Goal: Task Accomplishment & Management: Manage account settings

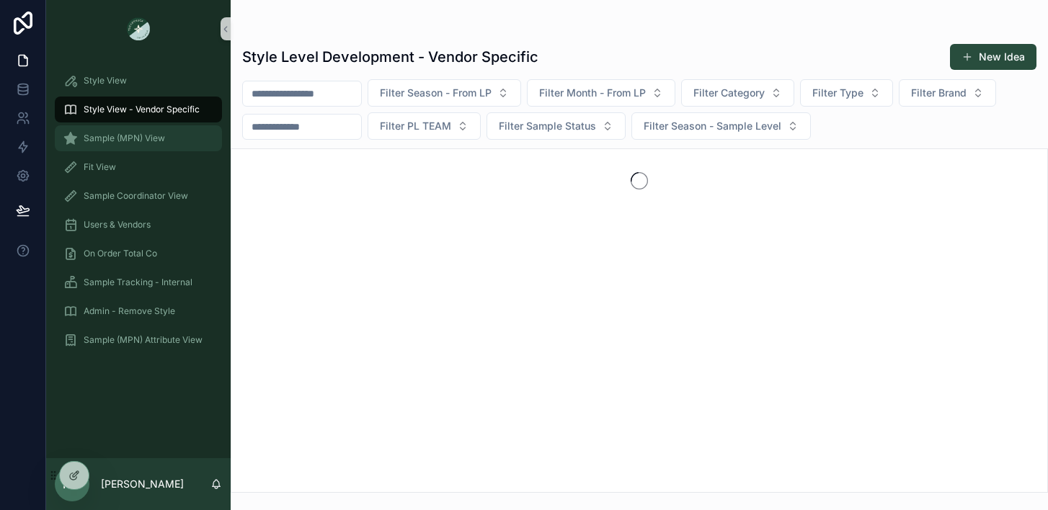
click at [115, 135] on span "Sample (MPN) View" at bounding box center [124, 139] width 81 height 12
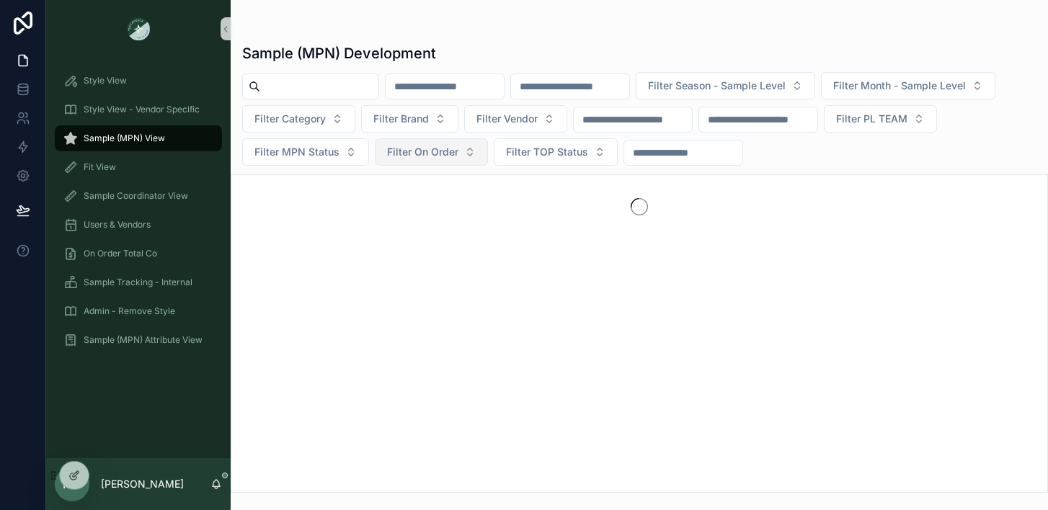
click at [417, 149] on span "Filter On Order" at bounding box center [422, 152] width 71 height 14
click at [356, 252] on div "Yes" at bounding box center [430, 256] width 173 height 23
click at [414, 157] on button "Yes" at bounding box center [405, 151] width 60 height 27
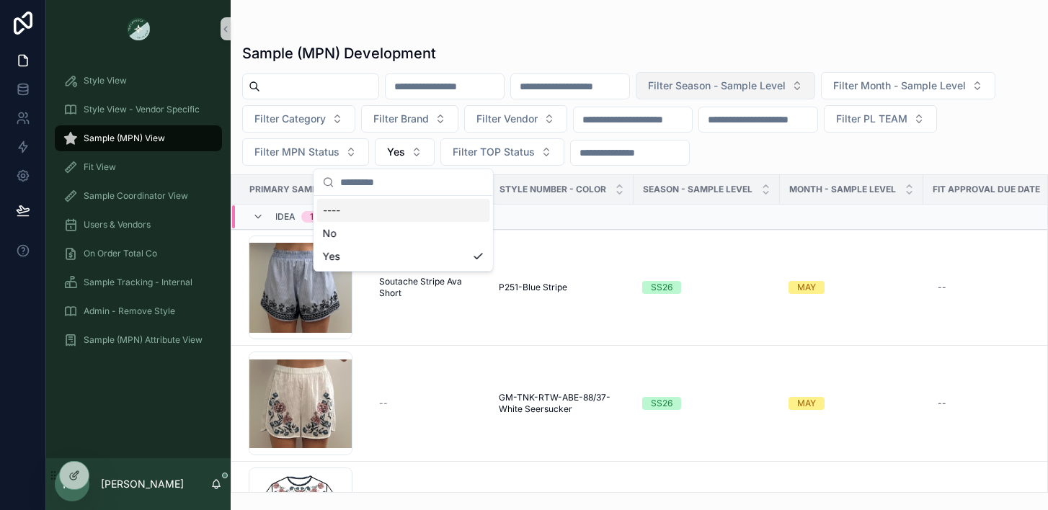
click at [786, 83] on span "Filter Season - Sample Level" at bounding box center [717, 86] width 138 height 14
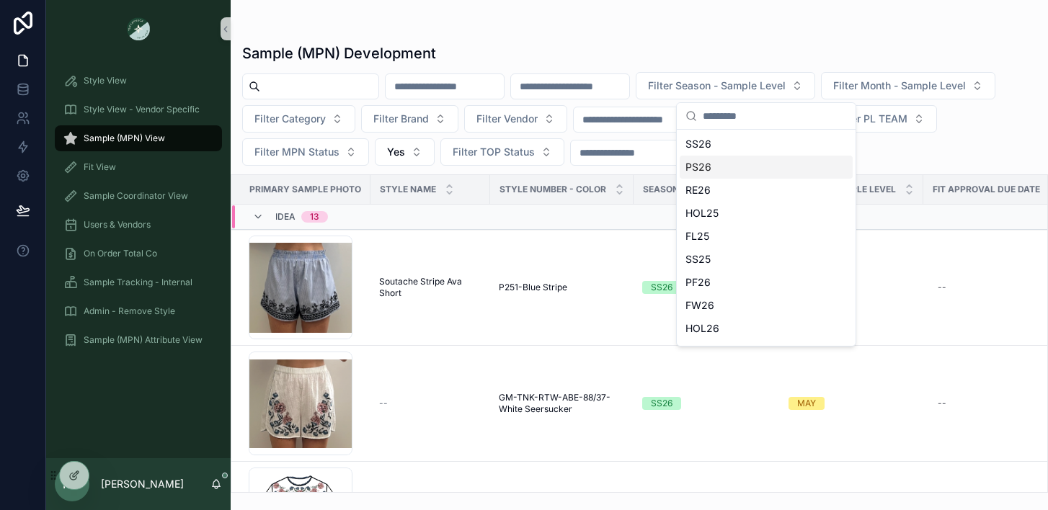
click at [707, 172] on div "PS26" at bounding box center [766, 167] width 173 height 23
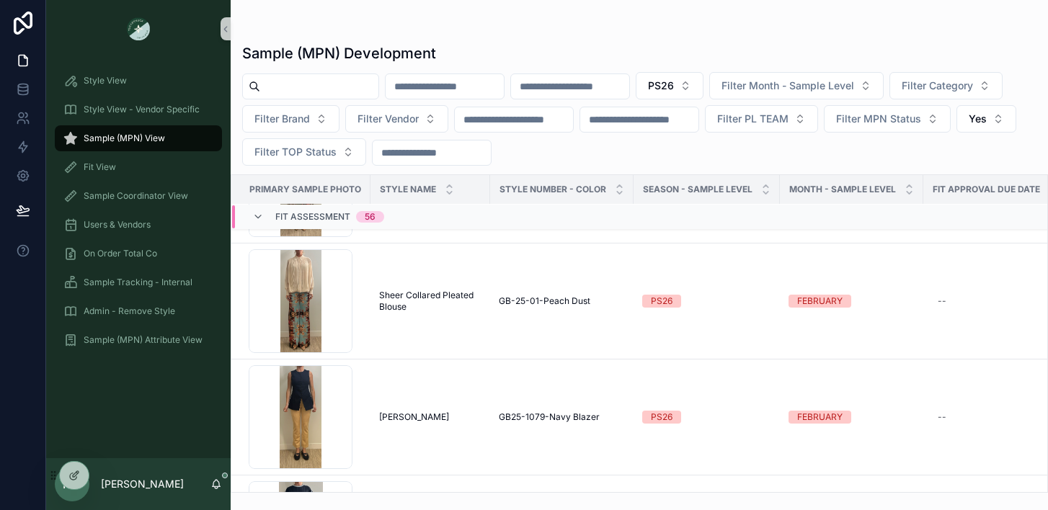
scroll to position [5331, 0]
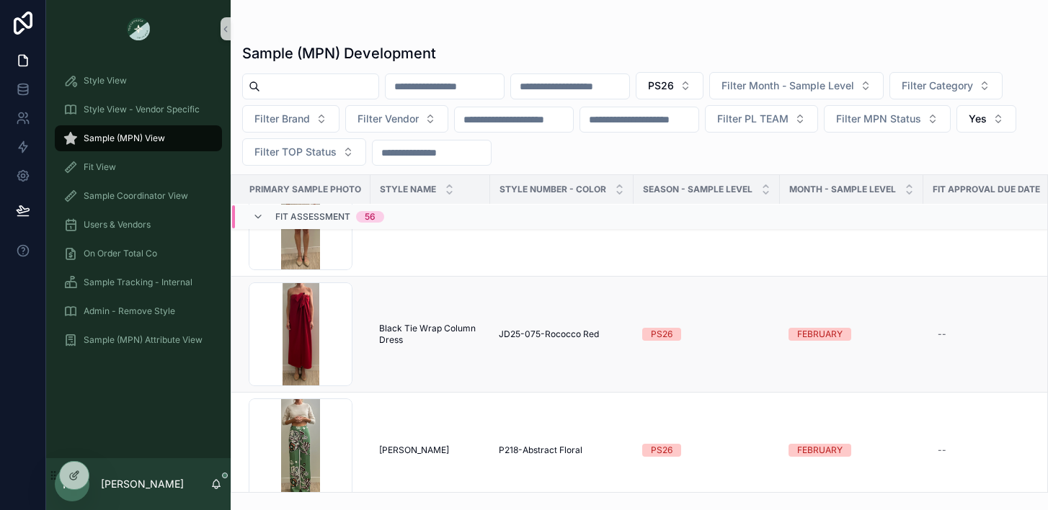
click at [406, 332] on span "Black Tie Wrap Column Dress" at bounding box center [430, 334] width 102 height 23
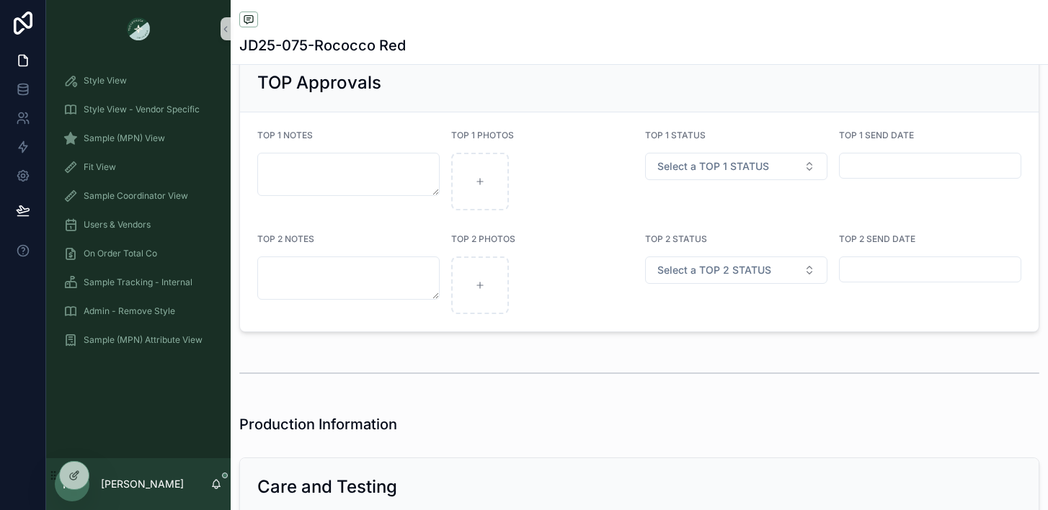
scroll to position [2470, 0]
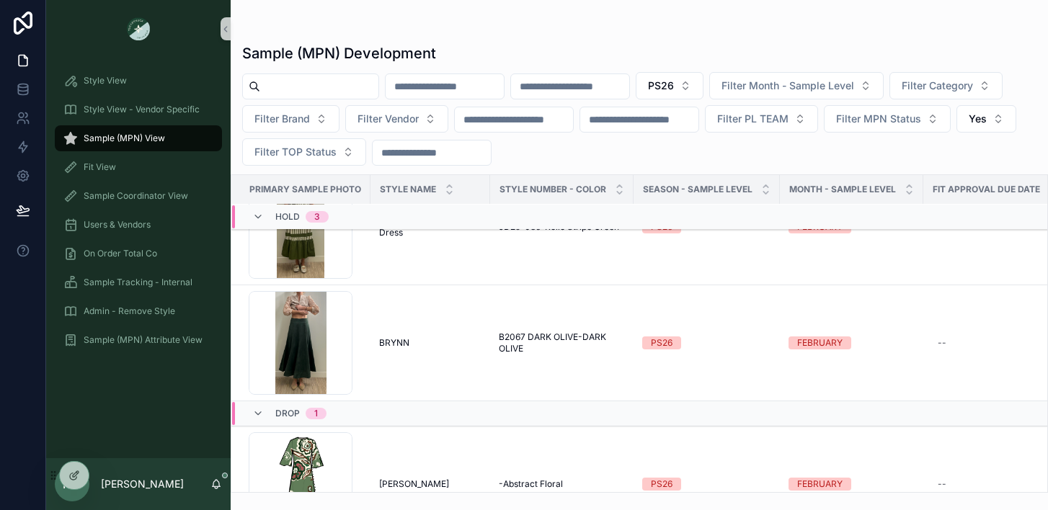
scroll to position [9050, 0]
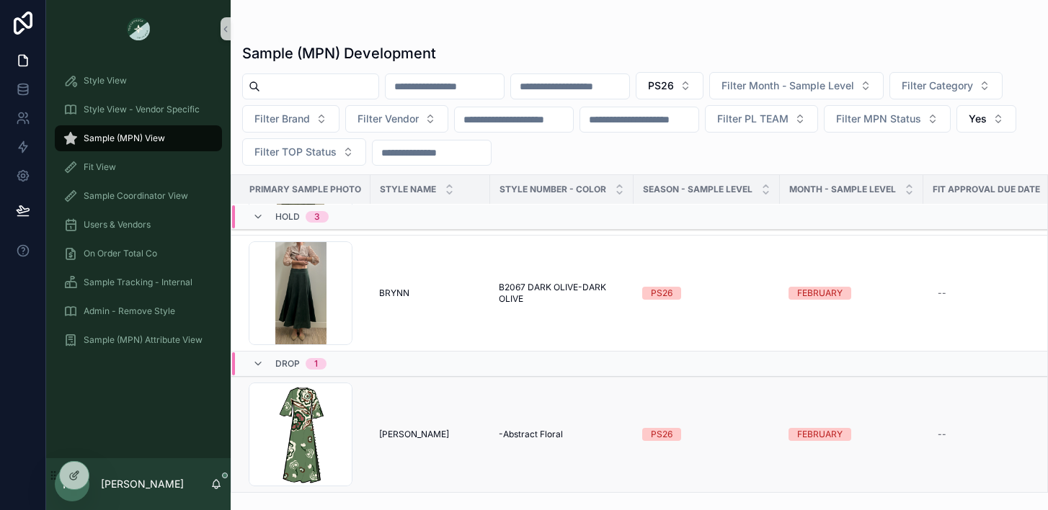
click at [404, 429] on div "[PERSON_NAME] [PERSON_NAME]" at bounding box center [430, 435] width 102 height 12
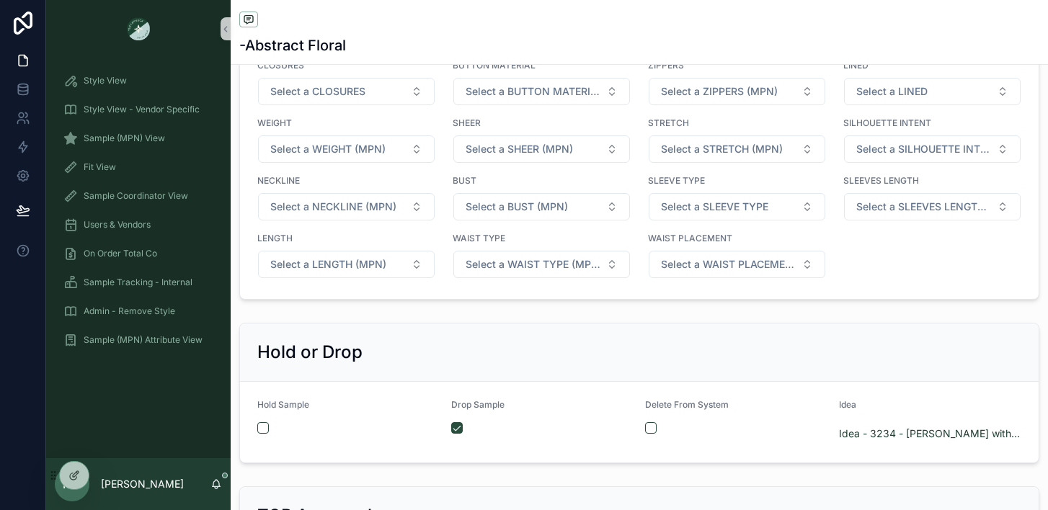
scroll to position [2315, 0]
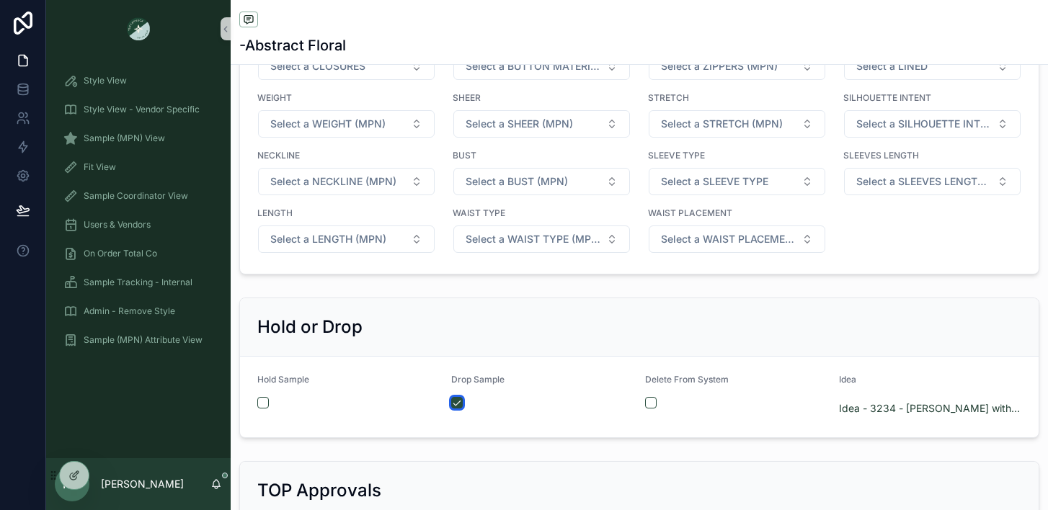
click at [454, 397] on button "scrollable content" at bounding box center [457, 403] width 12 height 12
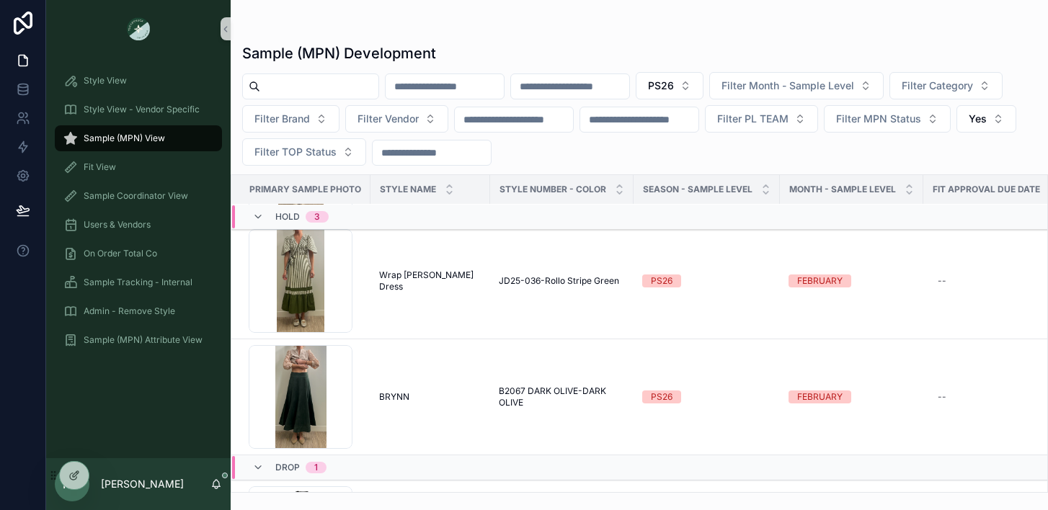
scroll to position [9050, 0]
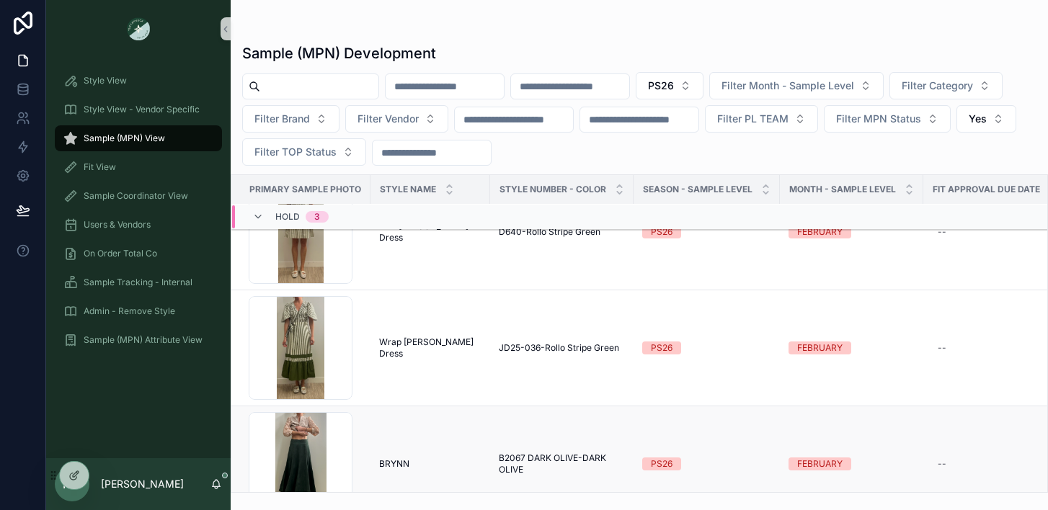
click at [388, 430] on td "[PERSON_NAME] [PERSON_NAME]" at bounding box center [430, 464] width 120 height 116
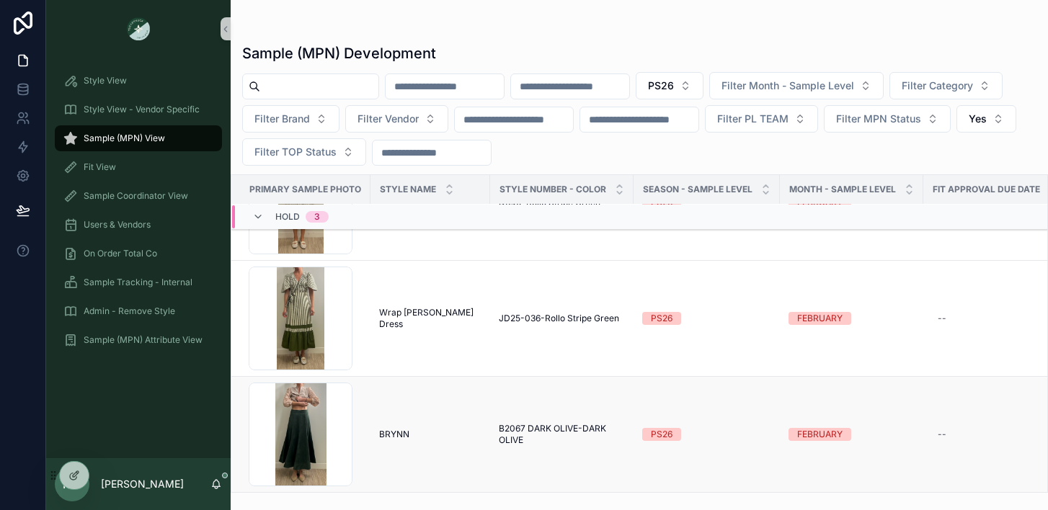
scroll to position [9106, 0]
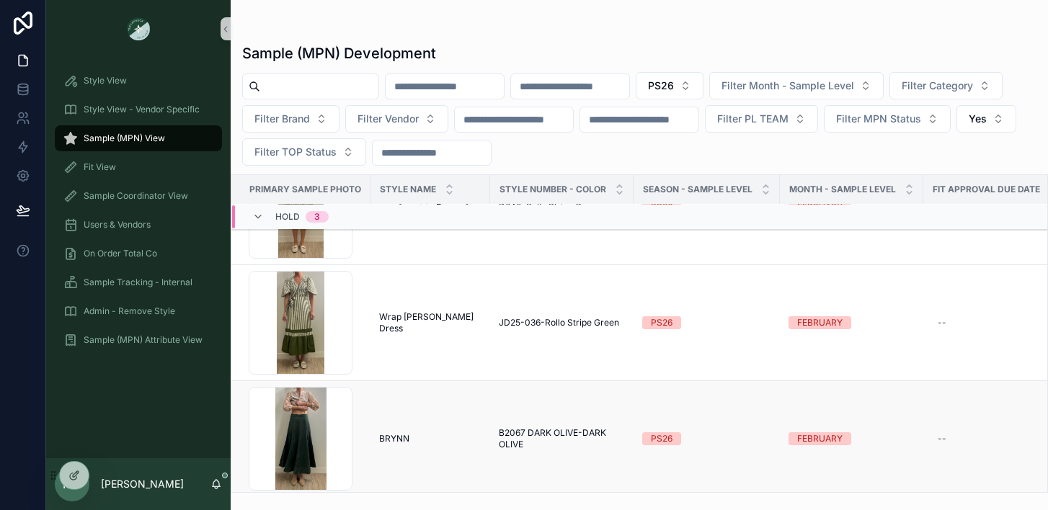
click at [396, 435] on span "BRYNN" at bounding box center [394, 439] width 30 height 12
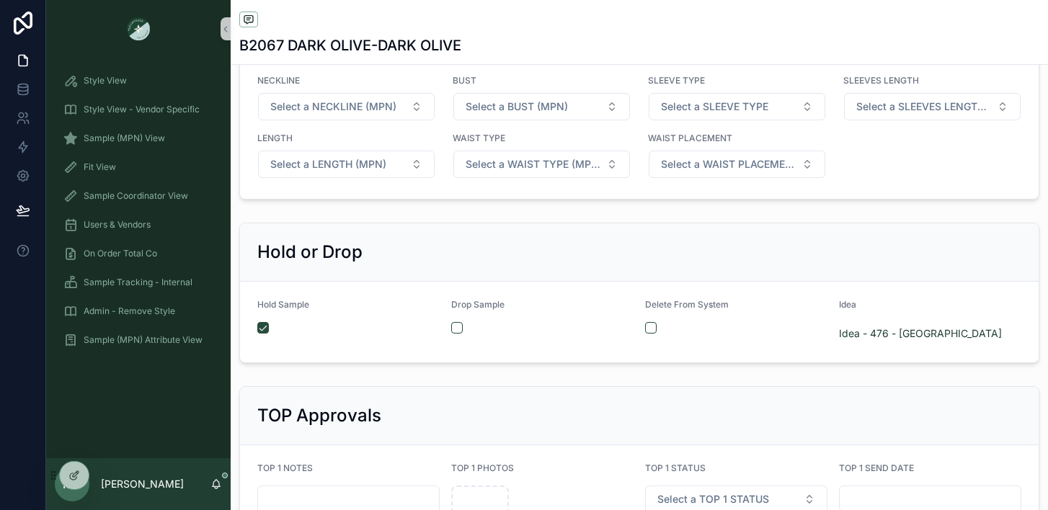
scroll to position [2001, 0]
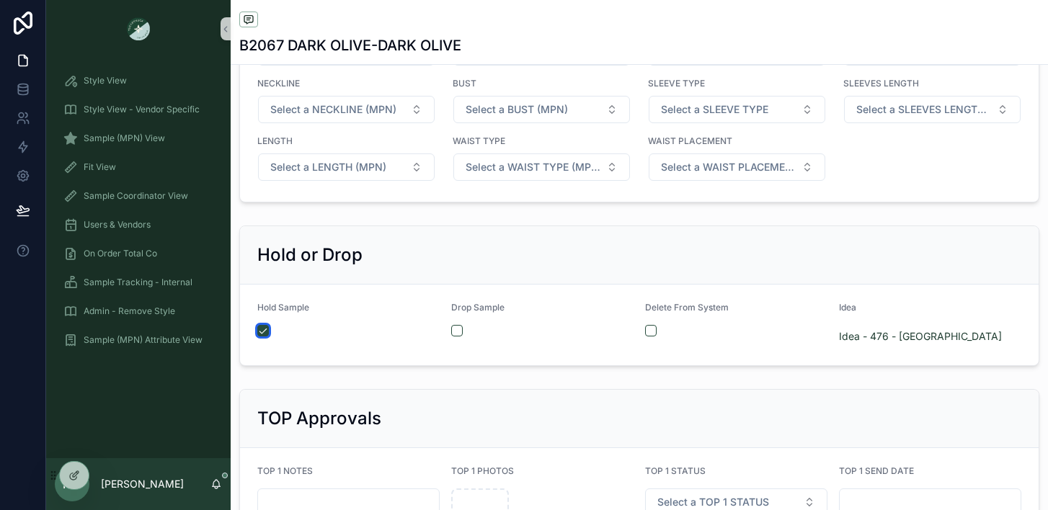
click at [267, 329] on button "scrollable content" at bounding box center [263, 331] width 12 height 12
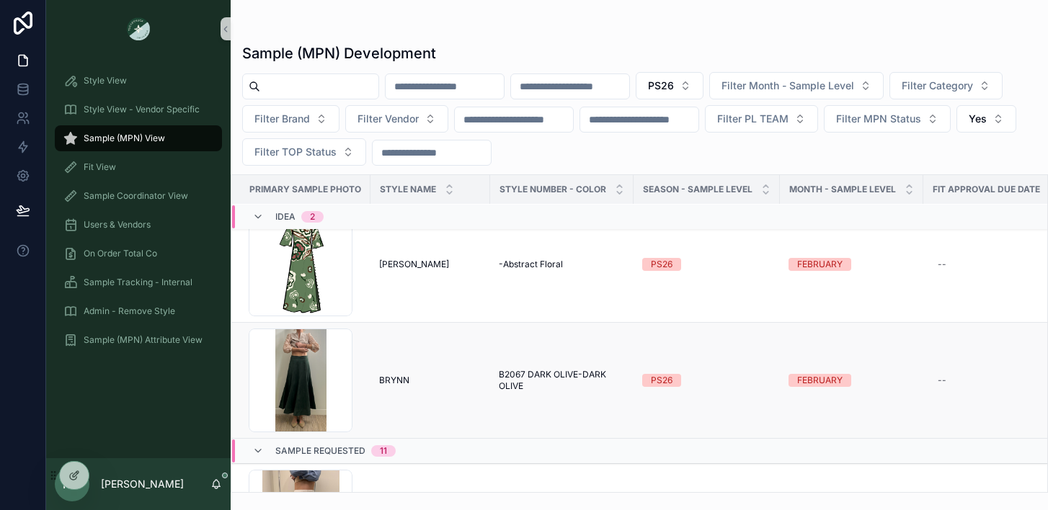
scroll to position [18, 0]
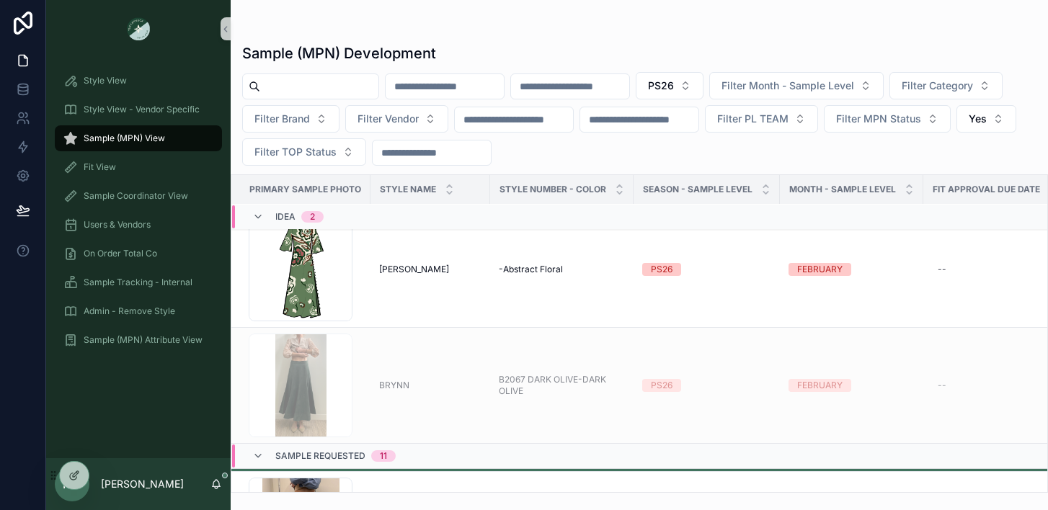
drag, startPoint x: 397, startPoint y: 391, endPoint x: 378, endPoint y: 417, distance: 32.0
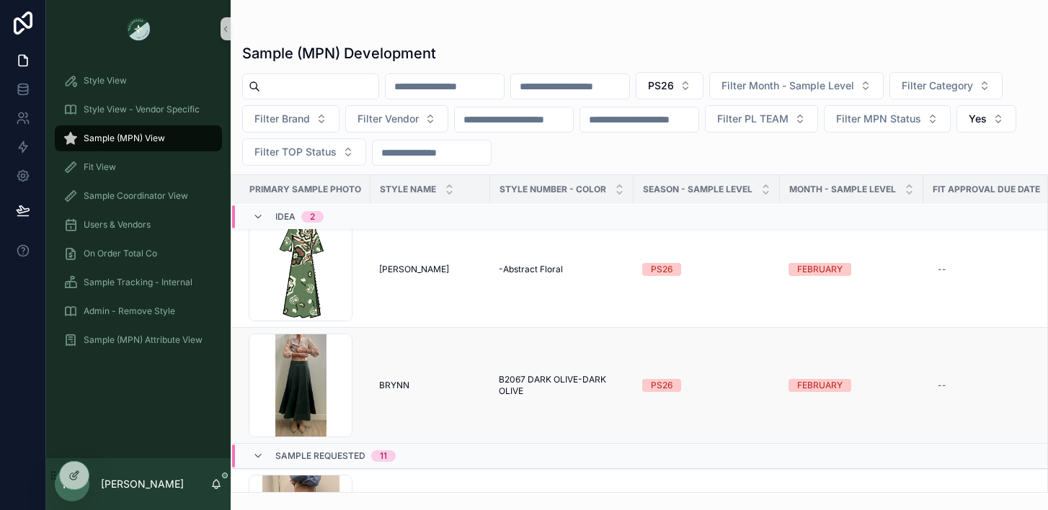
click at [396, 383] on span "BRYNN" at bounding box center [394, 386] width 30 height 12
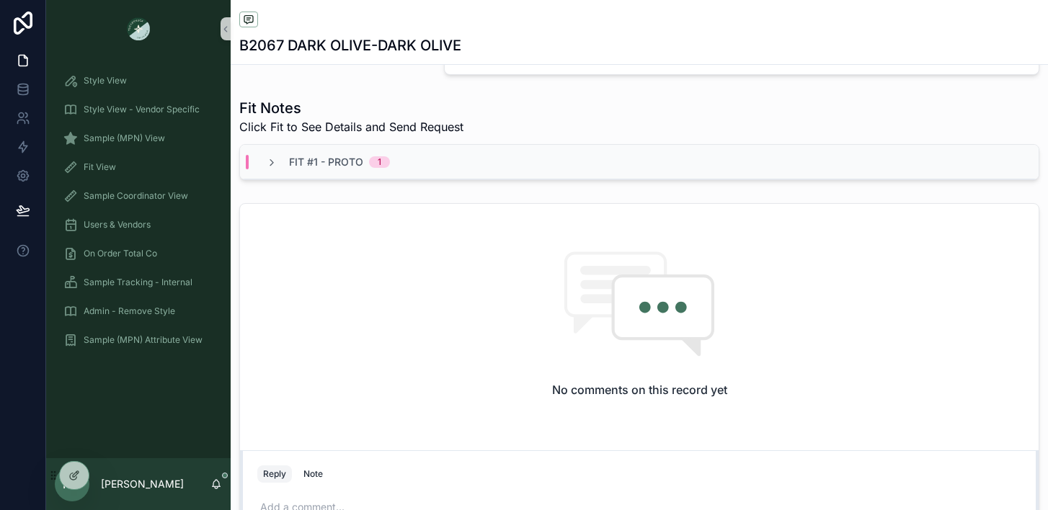
scroll to position [484, 0]
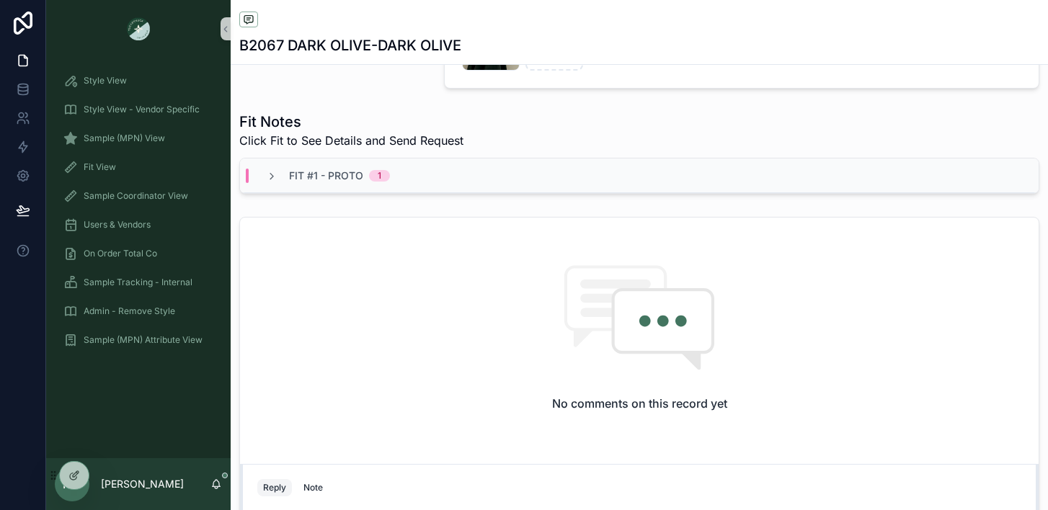
click at [297, 182] on span "Fit #1 - Proto" at bounding box center [326, 176] width 74 height 14
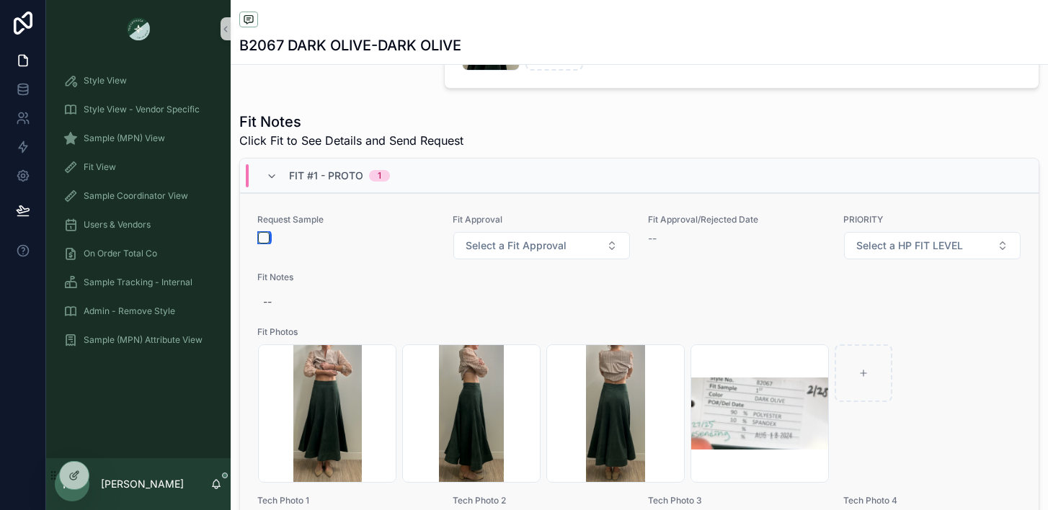
click at [263, 244] on button "scrollable content" at bounding box center [264, 238] width 12 height 12
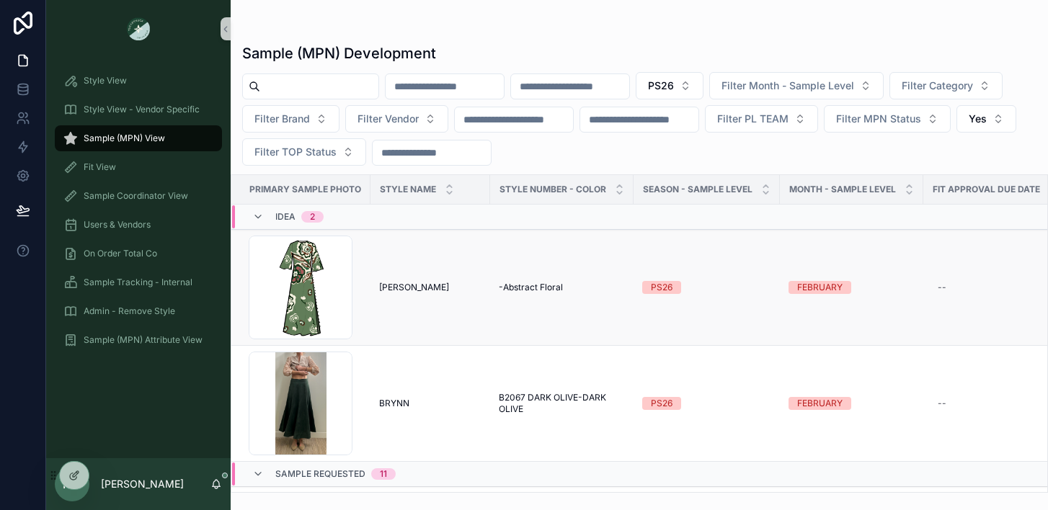
click at [390, 289] on span "[PERSON_NAME]" at bounding box center [414, 288] width 70 height 12
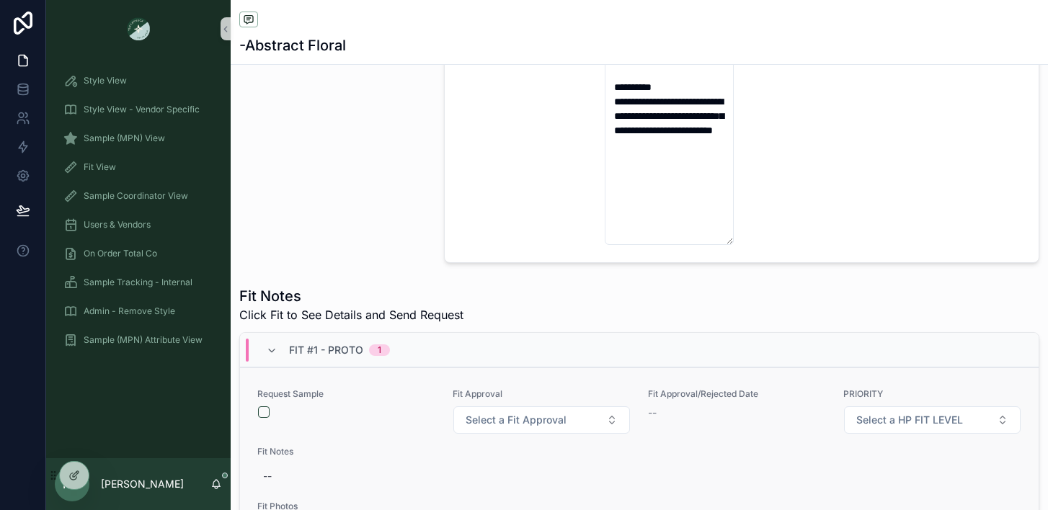
scroll to position [644, 0]
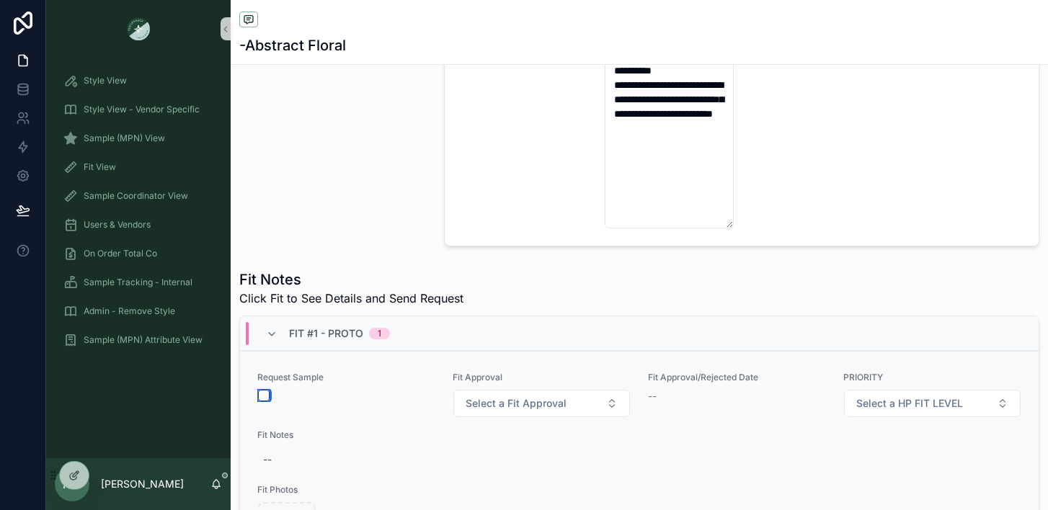
click at [265, 401] on button "scrollable content" at bounding box center [264, 396] width 12 height 12
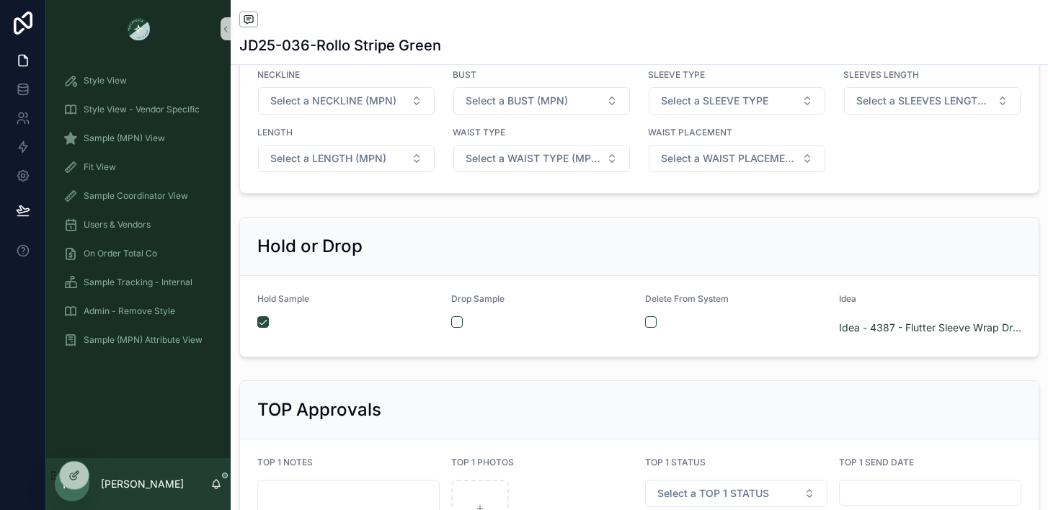
scroll to position [2359, 0]
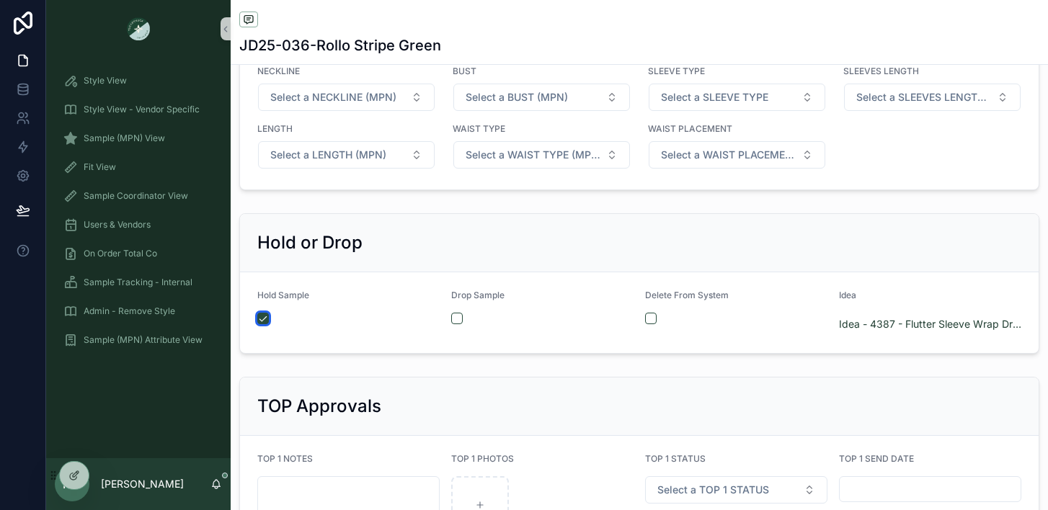
click at [259, 319] on button "scrollable content" at bounding box center [263, 319] width 12 height 12
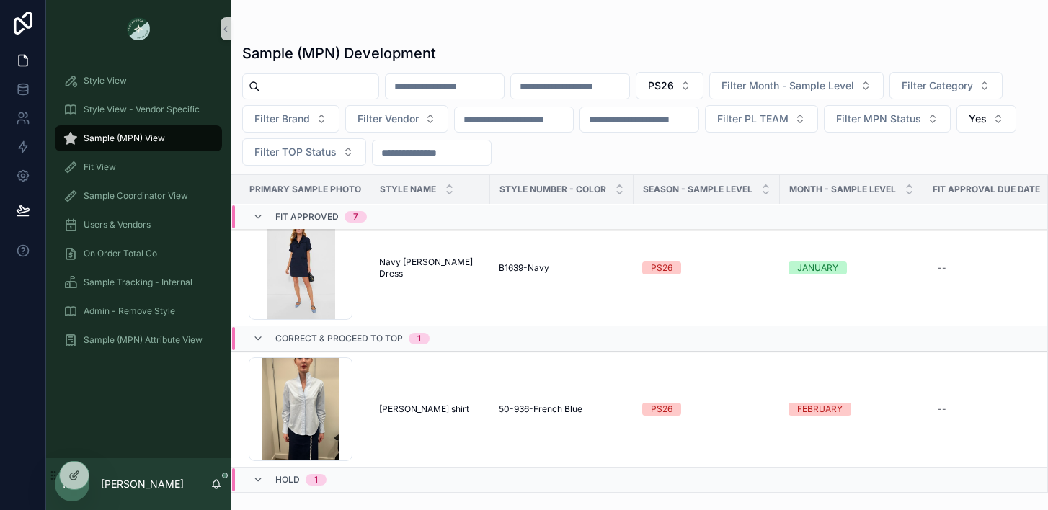
scroll to position [9030, 0]
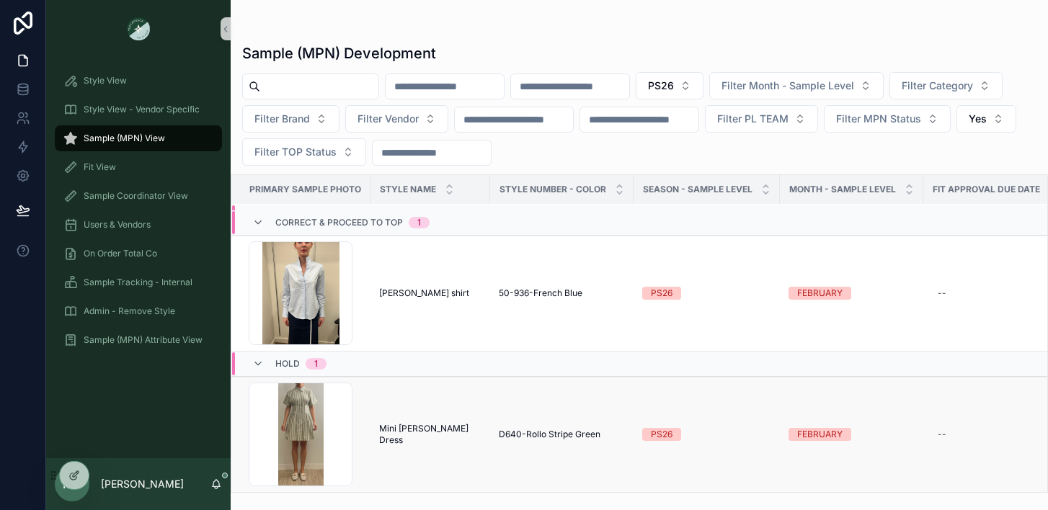
click at [405, 430] on td "Mini [PERSON_NAME] Dress Mini [PERSON_NAME] Dress" at bounding box center [430, 435] width 120 height 116
click at [393, 423] on span "Mini [PERSON_NAME] Dress" at bounding box center [430, 434] width 102 height 23
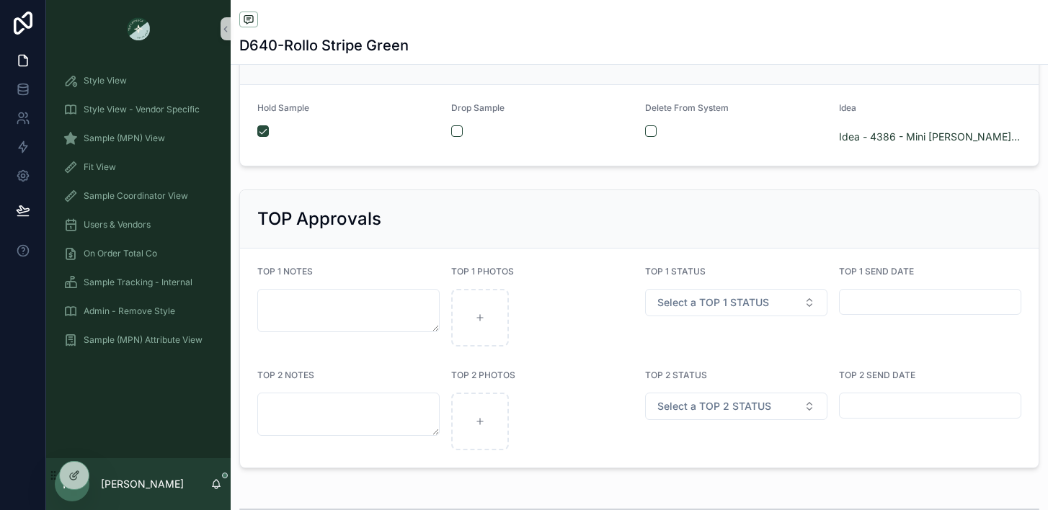
scroll to position [2545, 0]
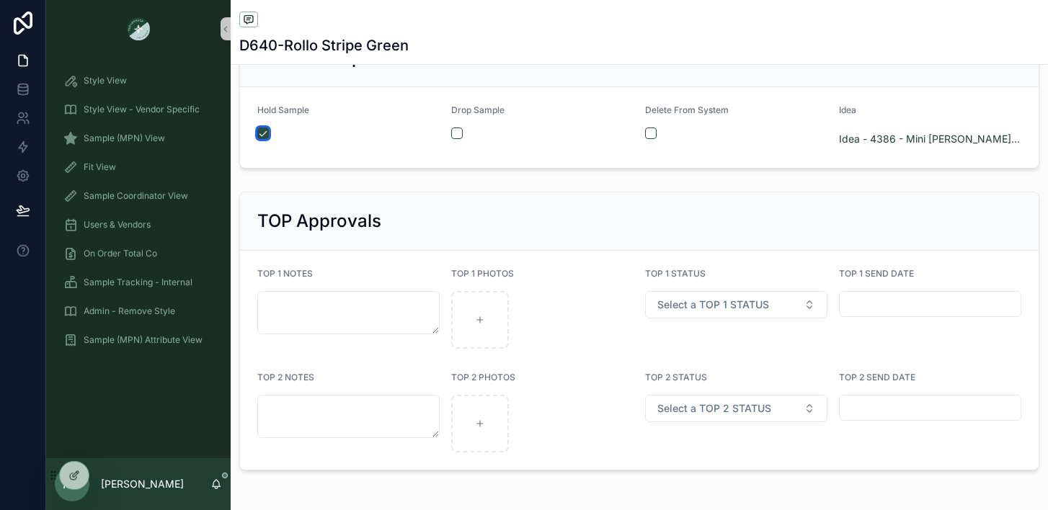
click at [263, 133] on button "scrollable content" at bounding box center [263, 134] width 12 height 12
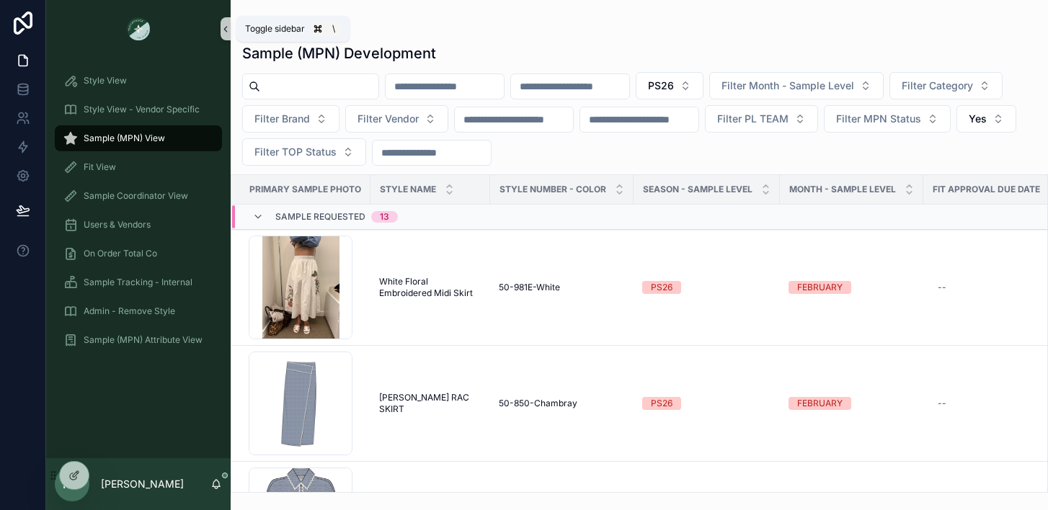
click at [221, 35] on button "scrollable content" at bounding box center [226, 28] width 10 height 23
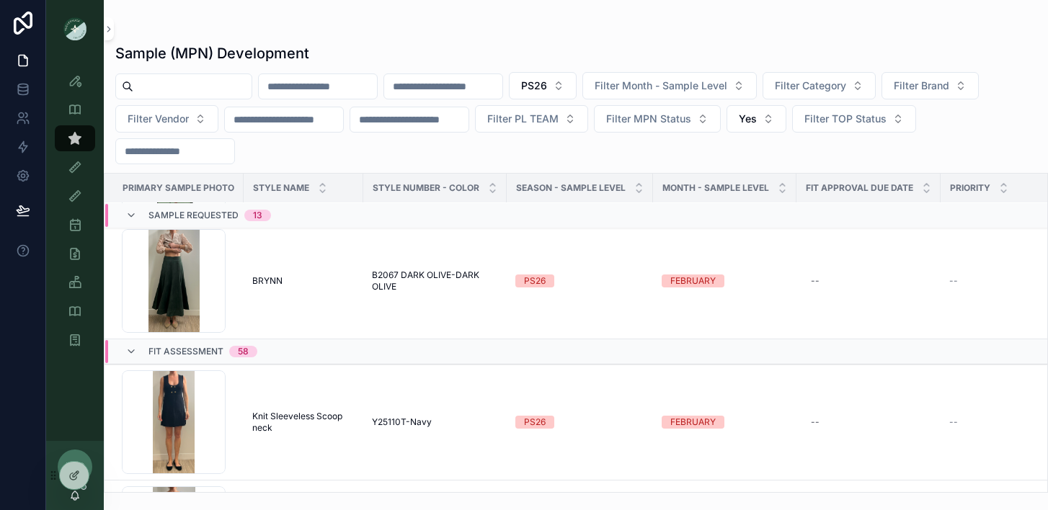
scroll to position [1436, 0]
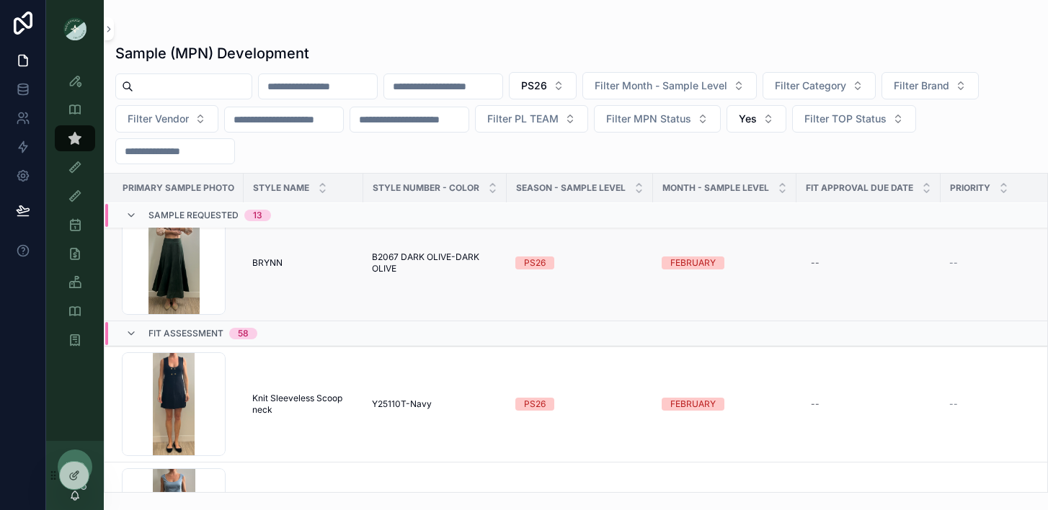
click at [393, 261] on span "B2067 DARK OLIVE-DARK OLIVE" at bounding box center [435, 263] width 126 height 23
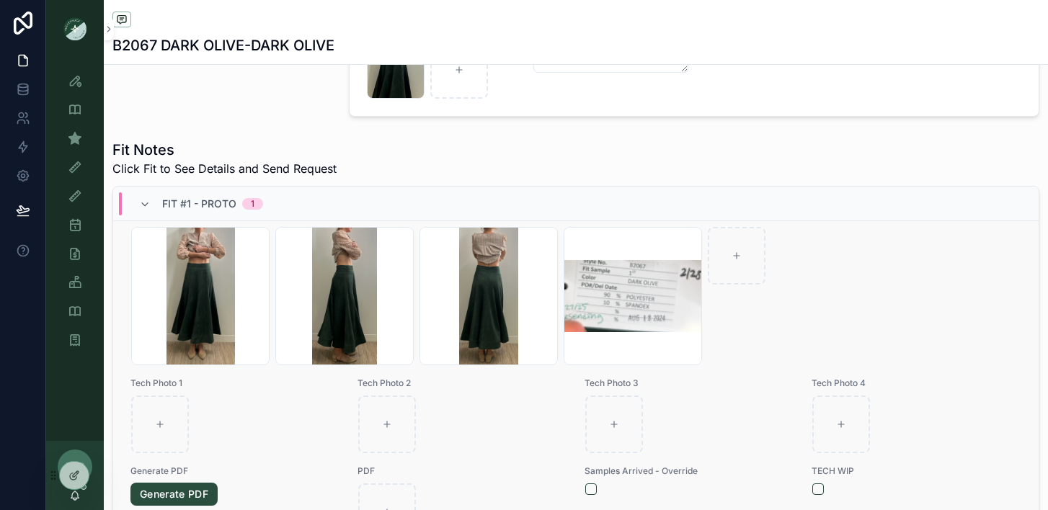
scroll to position [195, 0]
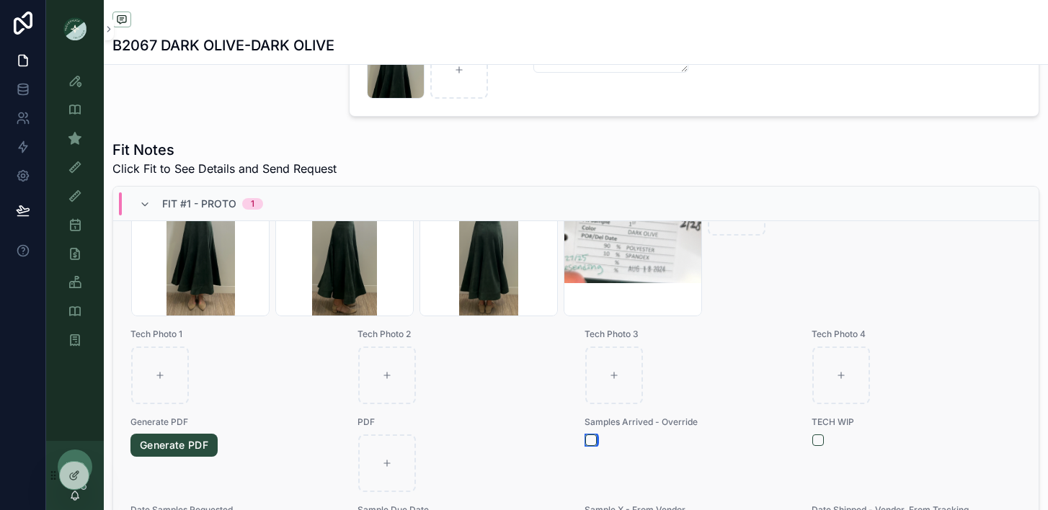
click at [585, 446] on button "scrollable content" at bounding box center [591, 441] width 12 height 12
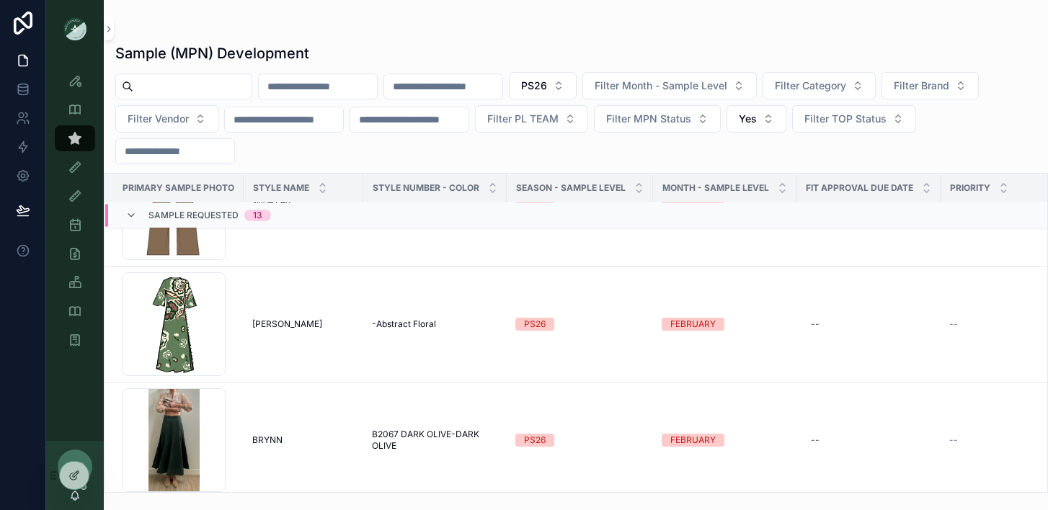
scroll to position [1322, 0]
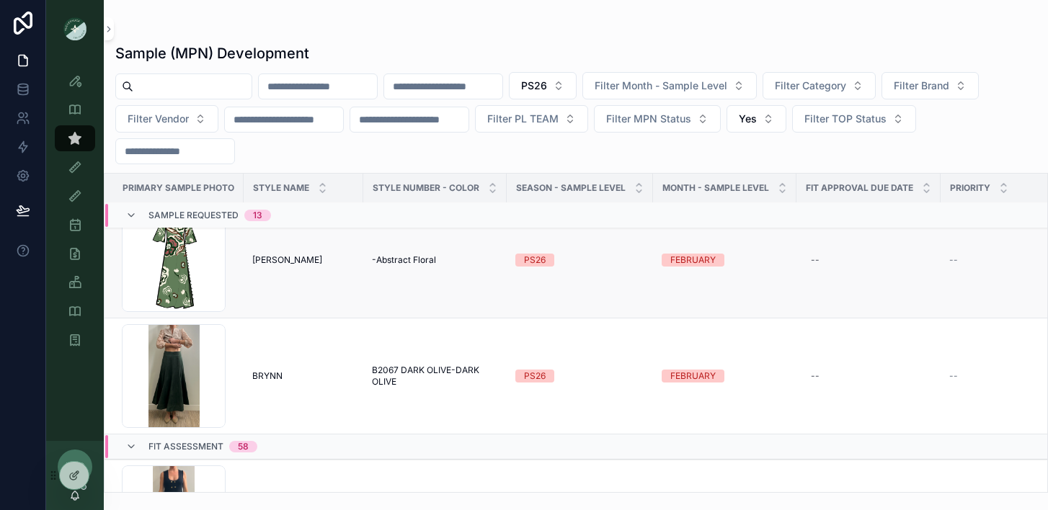
click at [266, 261] on span "[PERSON_NAME]" at bounding box center [287, 260] width 70 height 12
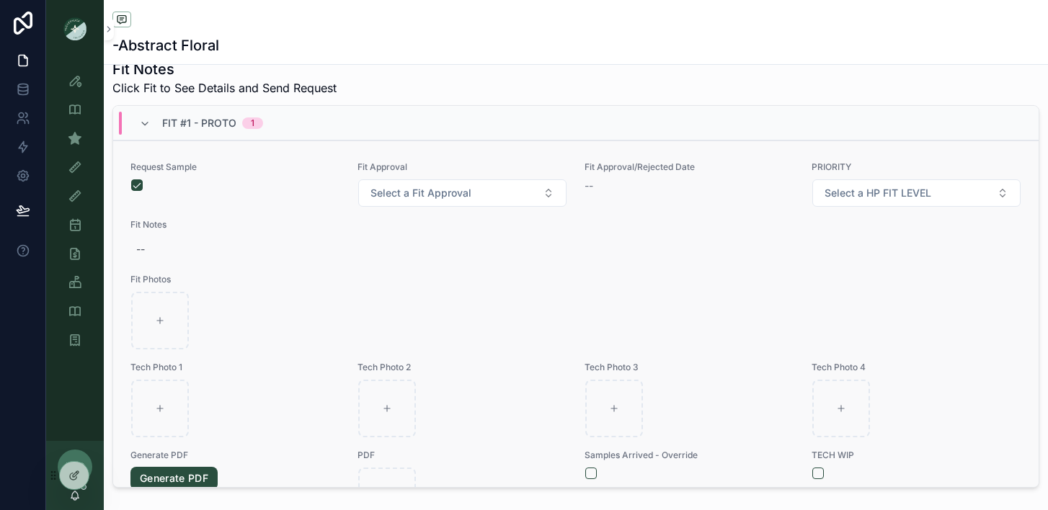
scroll to position [114, 0]
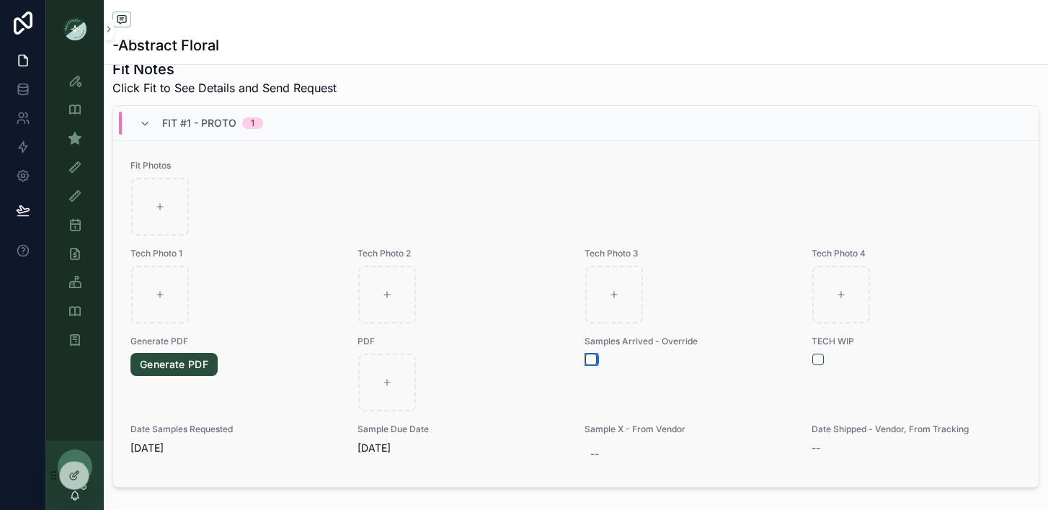
click at [585, 365] on button "scrollable content" at bounding box center [591, 360] width 12 height 12
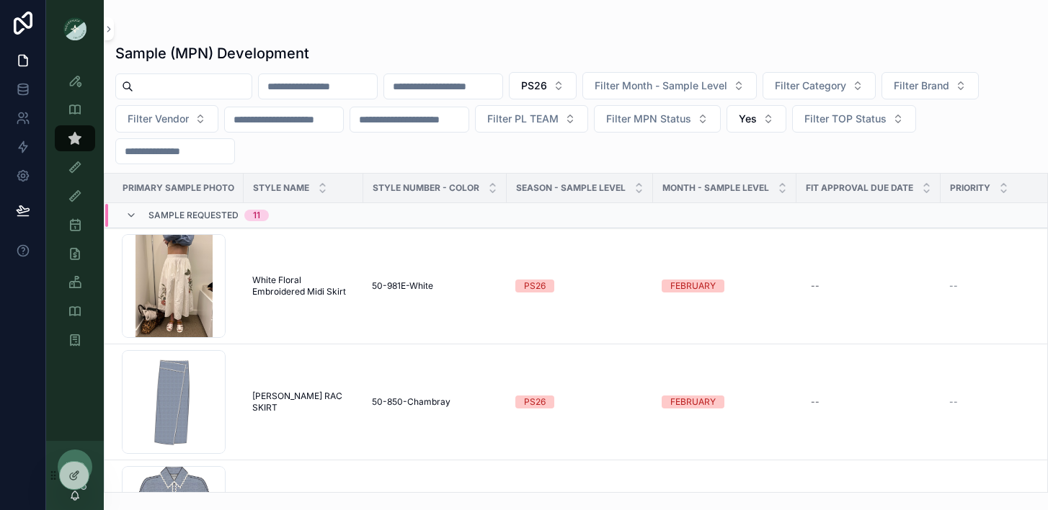
click at [121, 215] on div "Sample Requested 11" at bounding box center [197, 215] width 178 height 23
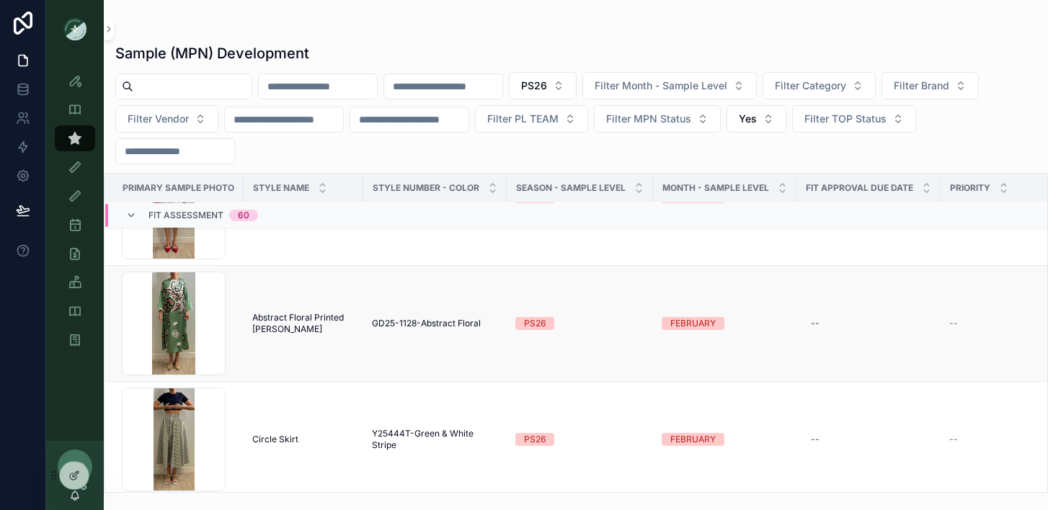
scroll to position [3364, 0]
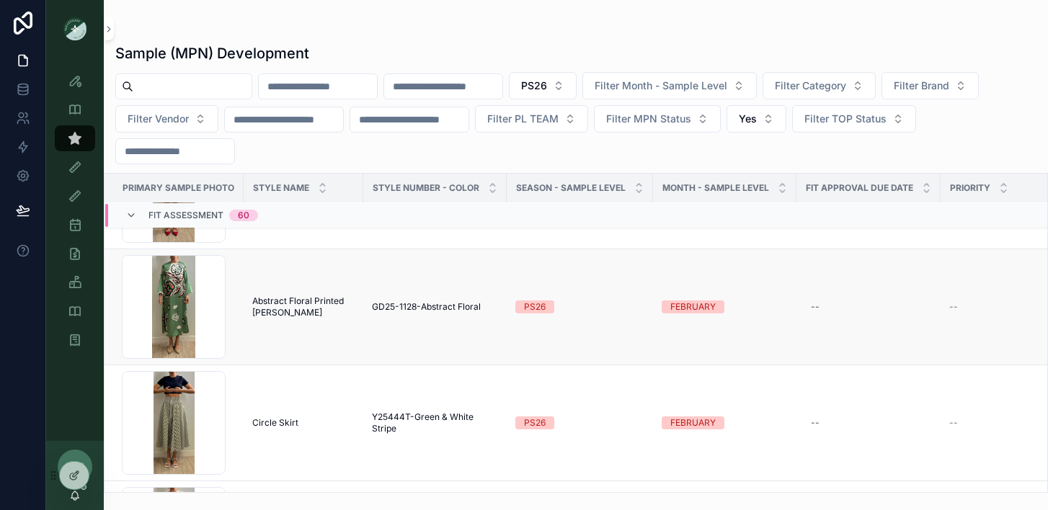
click at [272, 306] on span "Abstract Floral Printed [PERSON_NAME]" at bounding box center [303, 306] width 102 height 23
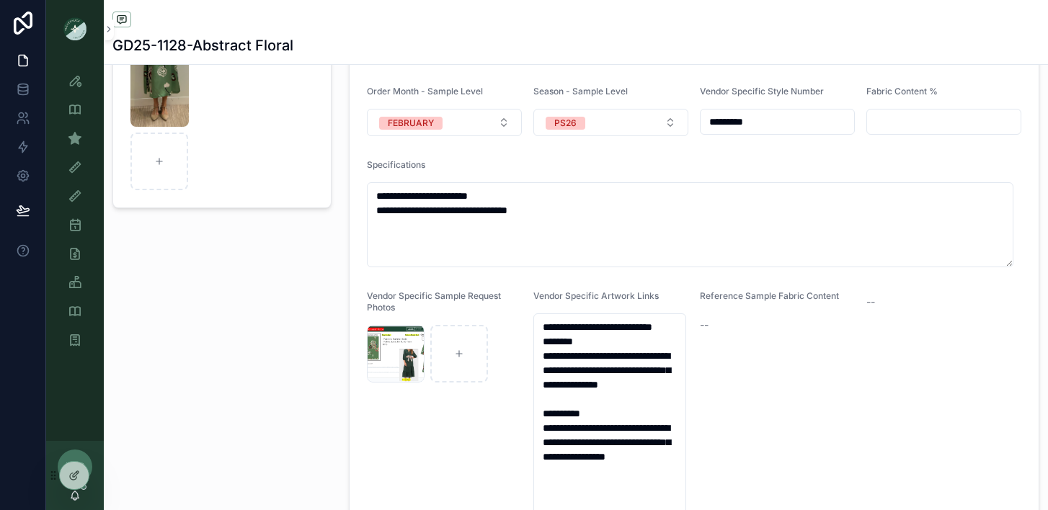
scroll to position [218, 0]
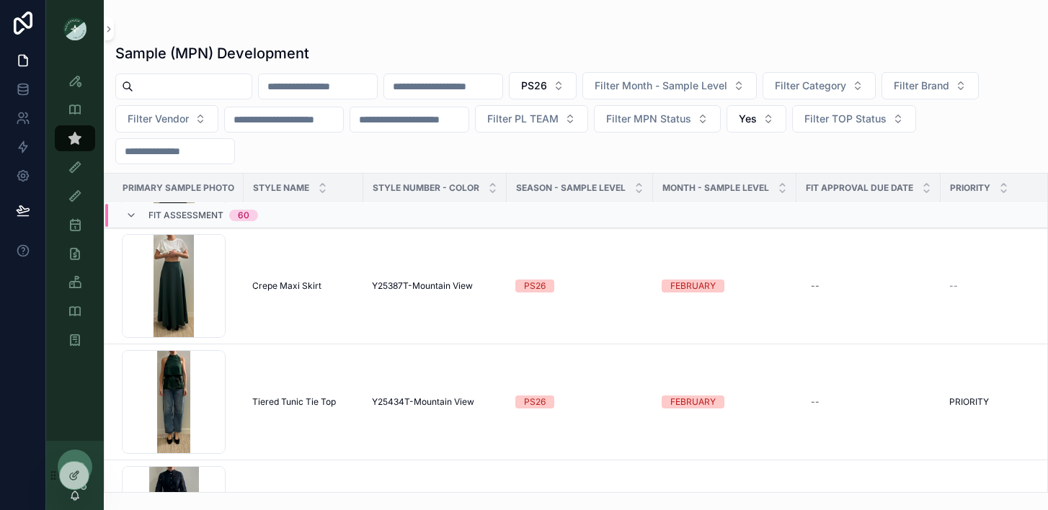
scroll to position [6304, 0]
click at [296, 404] on span "Tiered Tunic Tie Top" at bounding box center [294, 404] width 84 height 12
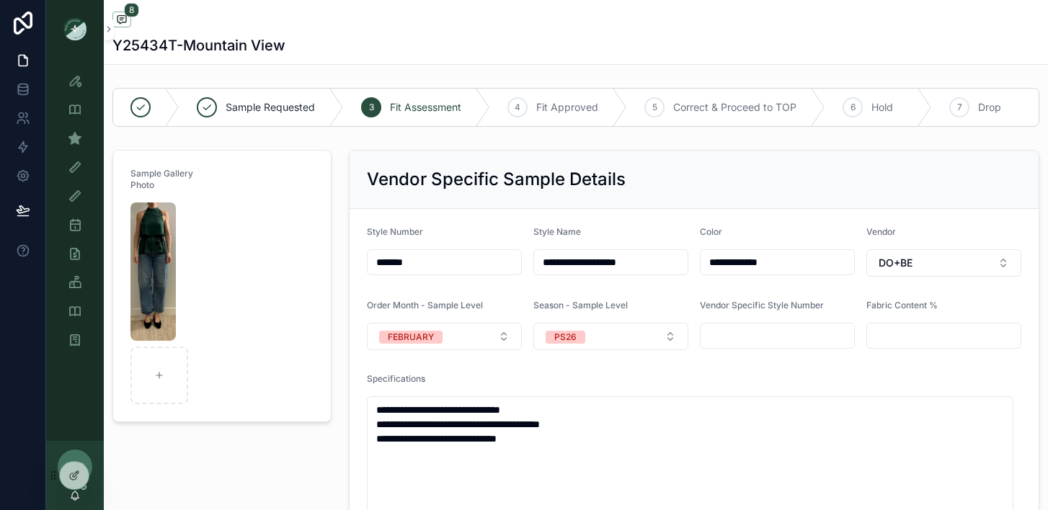
scroll to position [205, 0]
drag, startPoint x: 430, startPoint y: 257, endPoint x: 368, endPoint y: 257, distance: 62.0
click at [368, 257] on input "*******" at bounding box center [445, 262] width 154 height 20
click at [500, 182] on h2 "Vendor Specific Sample Details" at bounding box center [496, 179] width 259 height 23
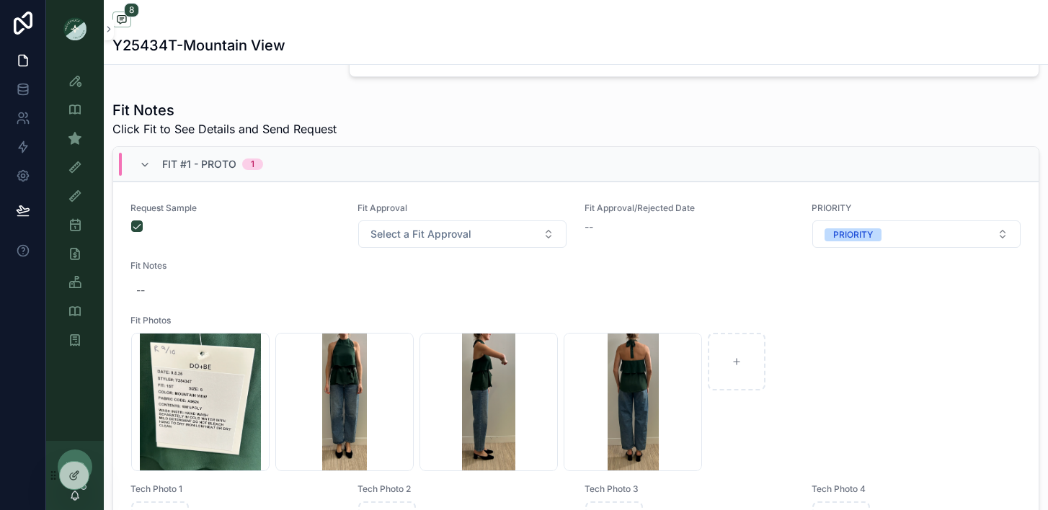
scroll to position [586, 0]
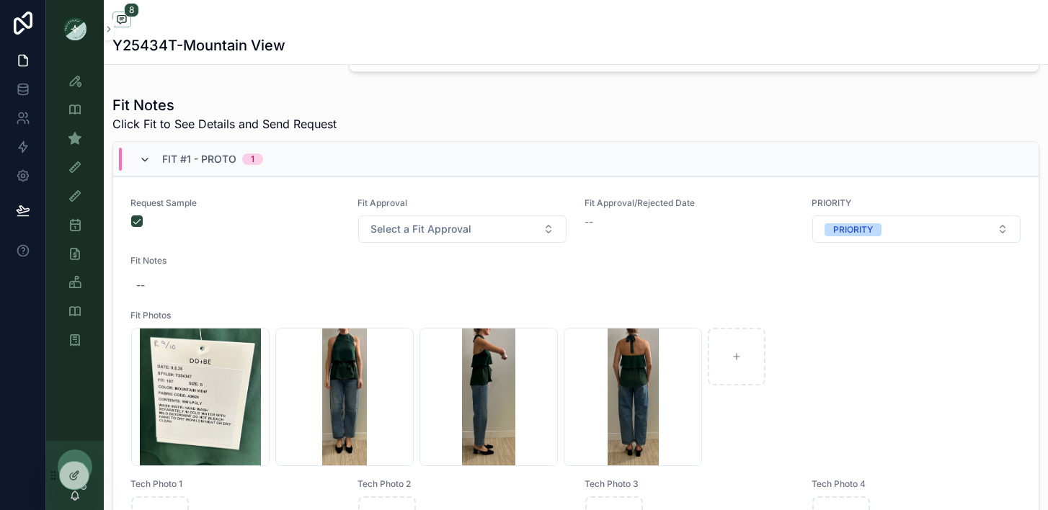
click at [143, 159] on icon "scrollable content" at bounding box center [145, 160] width 12 height 12
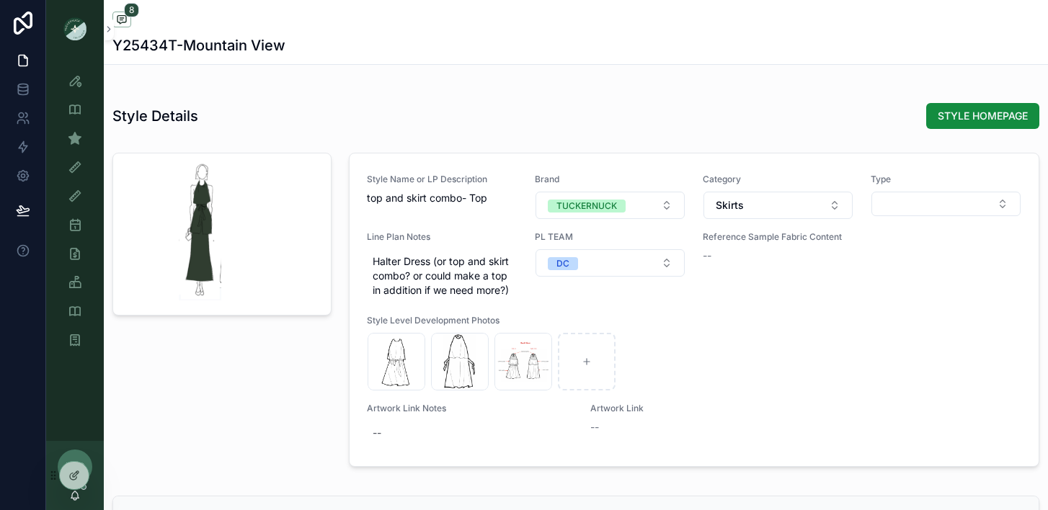
scroll to position [1227, 0]
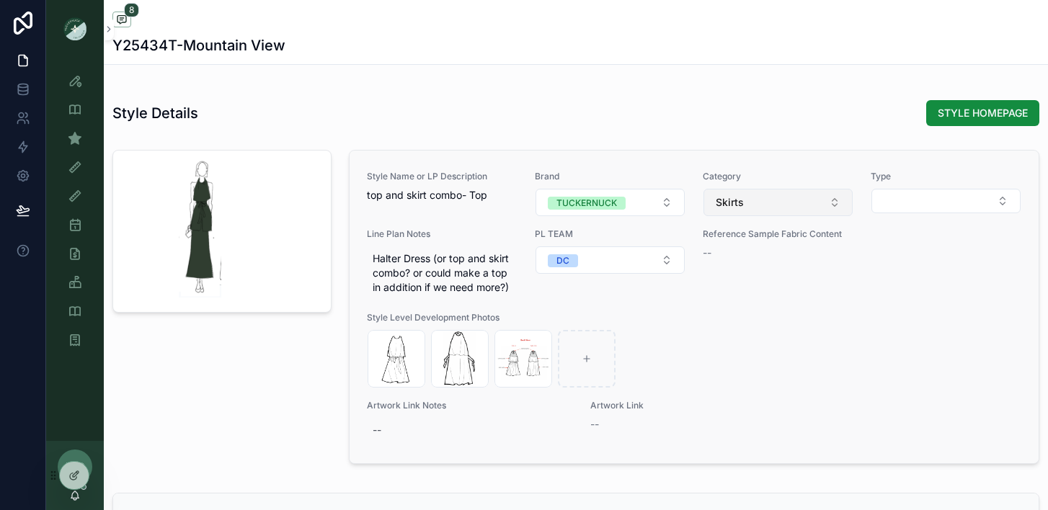
click at [721, 199] on span "Skirts" at bounding box center [730, 202] width 28 height 14
type input "*****"
click at [711, 260] on span "Shirts" at bounding box center [703, 261] width 27 height 14
click at [236, 394] on div "scrollable content" at bounding box center [222, 310] width 236 height 332
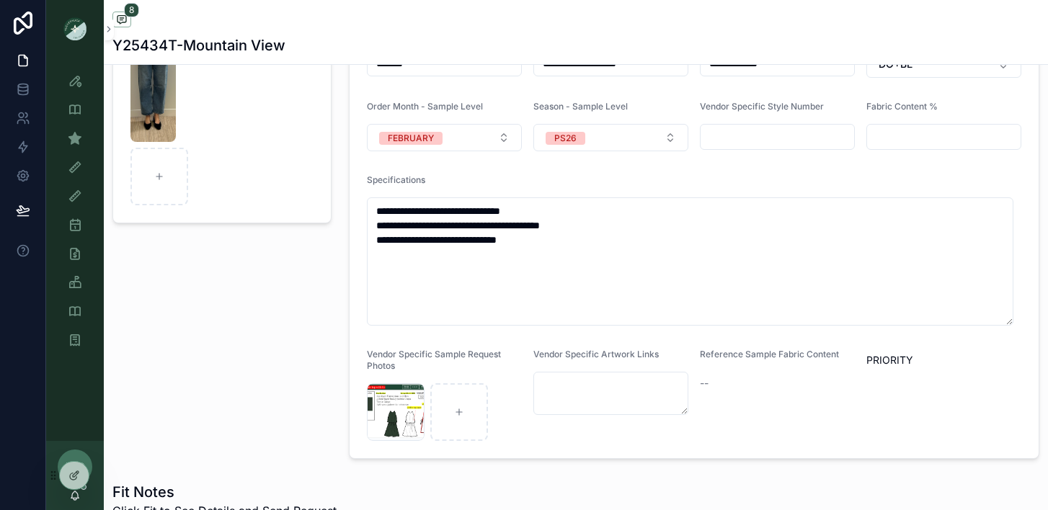
scroll to position [0, 0]
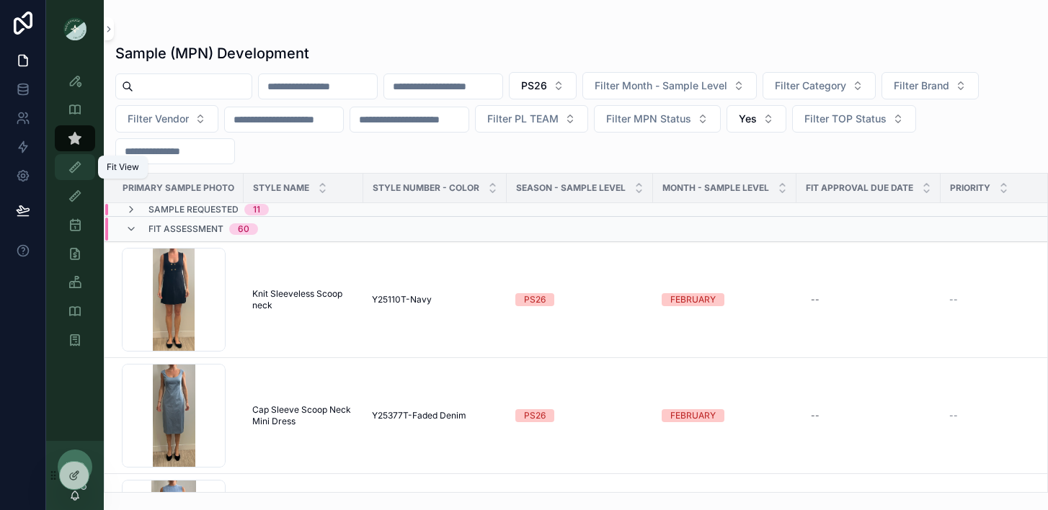
click at [81, 168] on icon "scrollable content" at bounding box center [75, 167] width 14 height 14
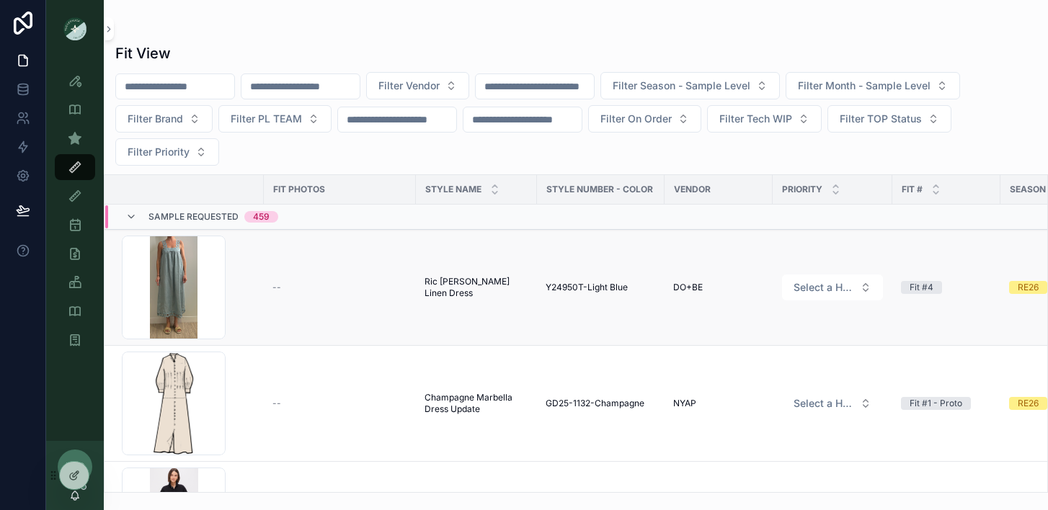
click at [494, 290] on span "Ric [PERSON_NAME] Linen Dress" at bounding box center [476, 287] width 104 height 23
click at [78, 133] on icon "scrollable content" at bounding box center [75, 138] width 14 height 14
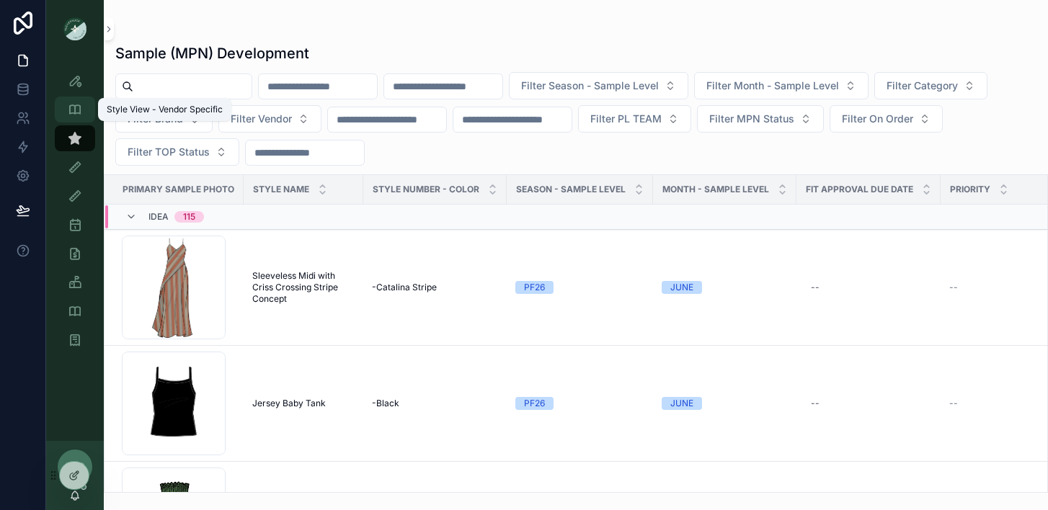
click at [78, 114] on icon "scrollable content" at bounding box center [75, 109] width 14 height 14
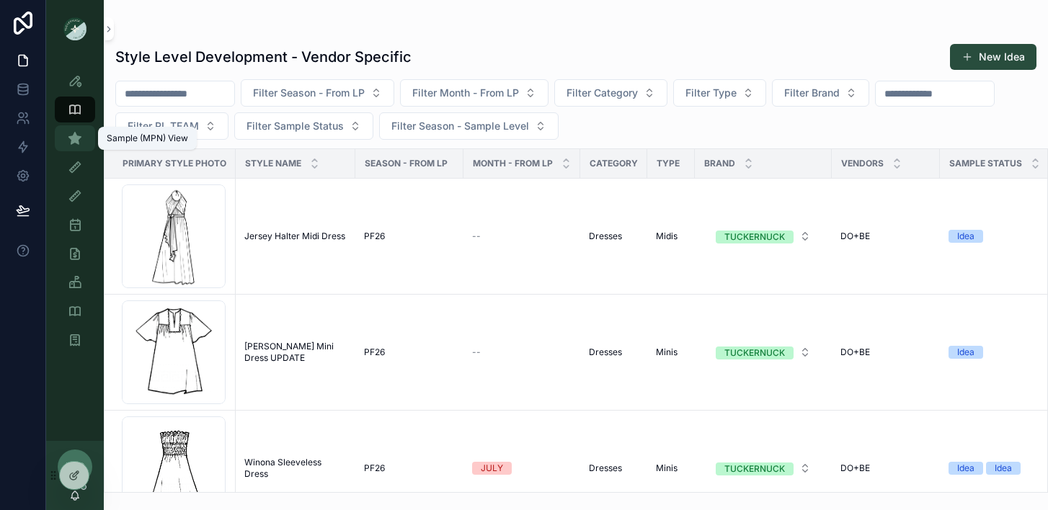
click at [76, 137] on icon "scrollable content" at bounding box center [75, 138] width 14 height 14
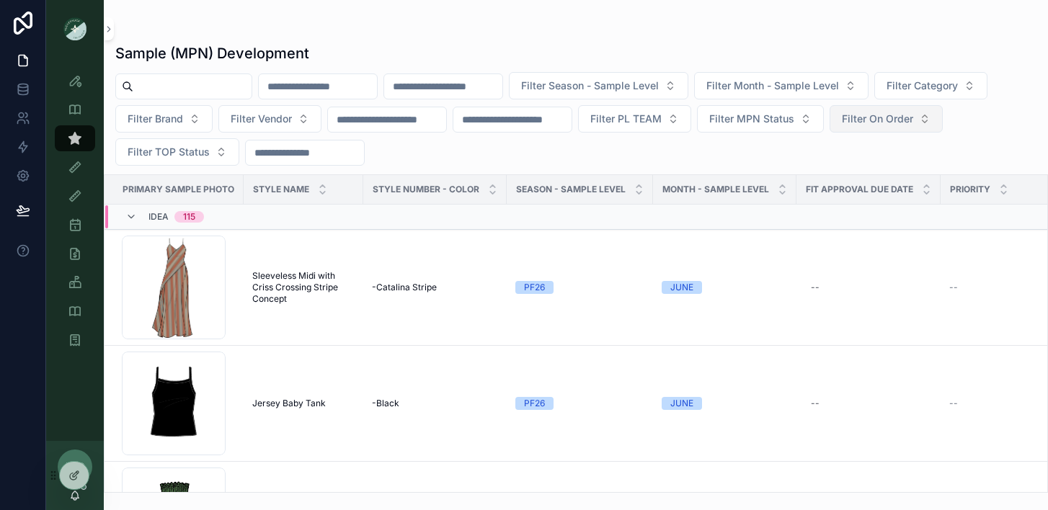
click at [940, 120] on button "Filter On Order" at bounding box center [885, 118] width 113 height 27
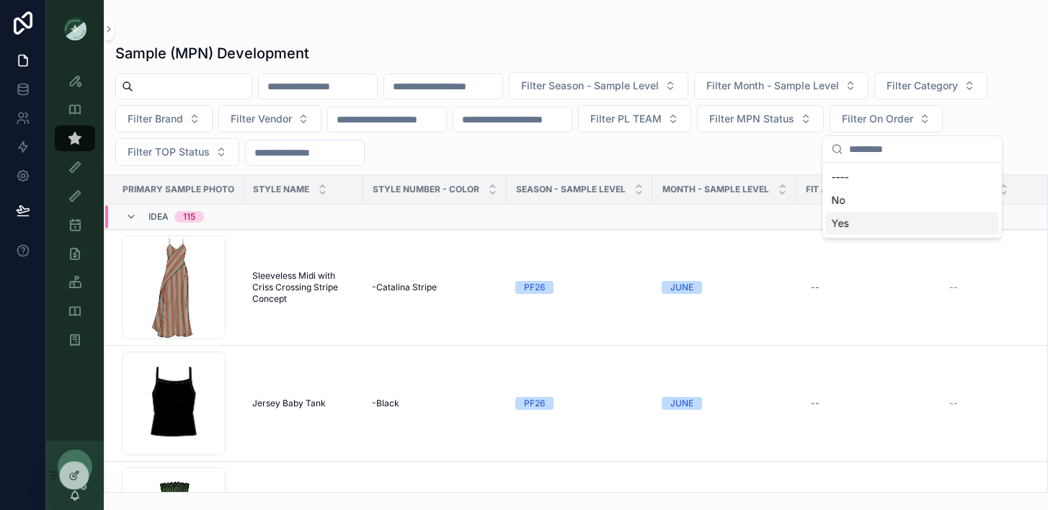
click at [841, 223] on div "Yes" at bounding box center [912, 223] width 173 height 23
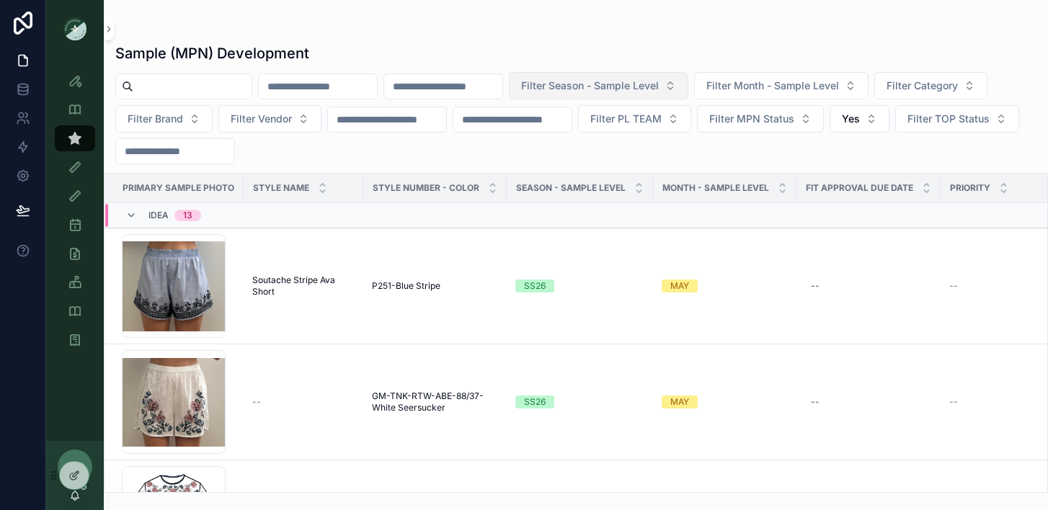
click at [644, 76] on button "Filter Season - Sample Level" at bounding box center [598, 85] width 179 height 27
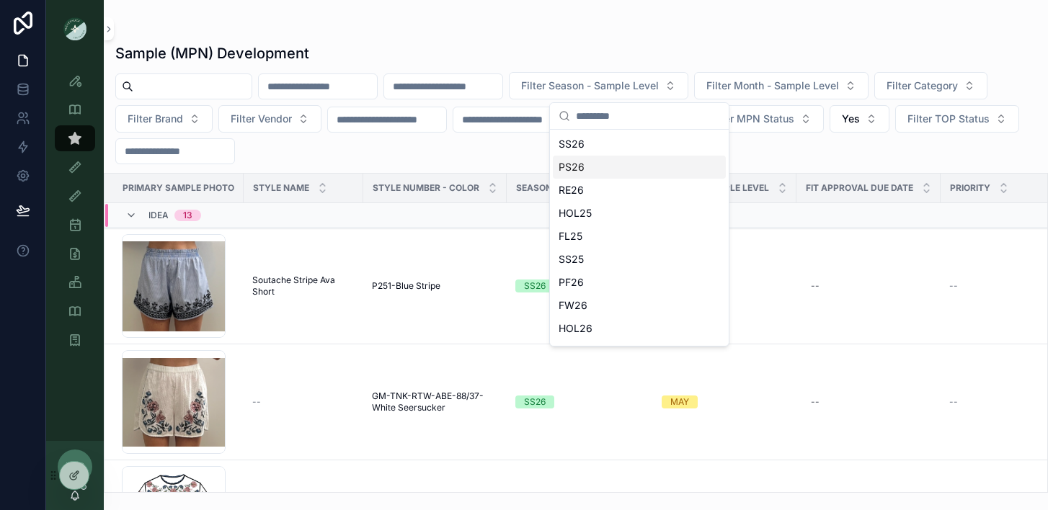
click at [597, 163] on div "PS26" at bounding box center [639, 167] width 173 height 23
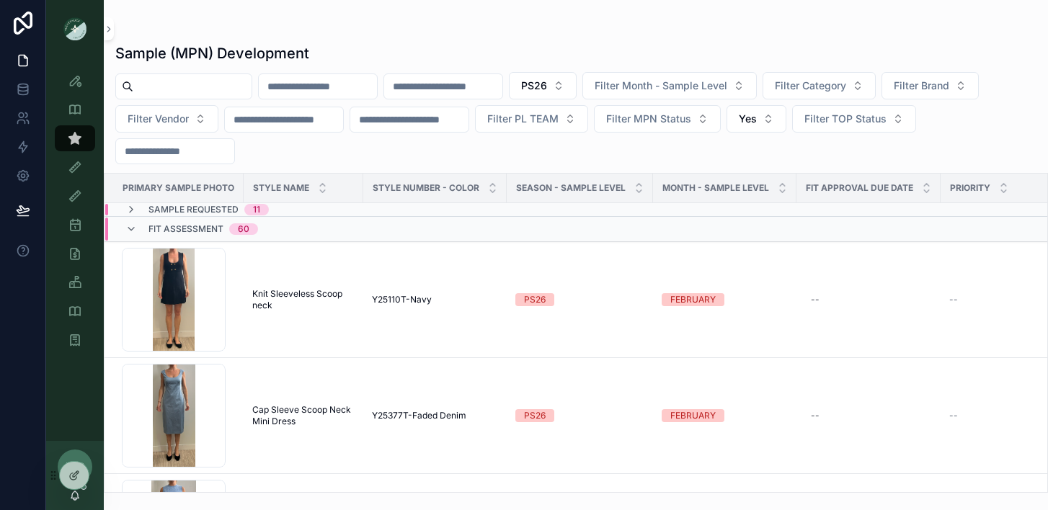
click at [678, 20] on div "Sample (MPN) Development PS26 Filter Month - Sample Level Filter Category Filte…" at bounding box center [576, 246] width 944 height 493
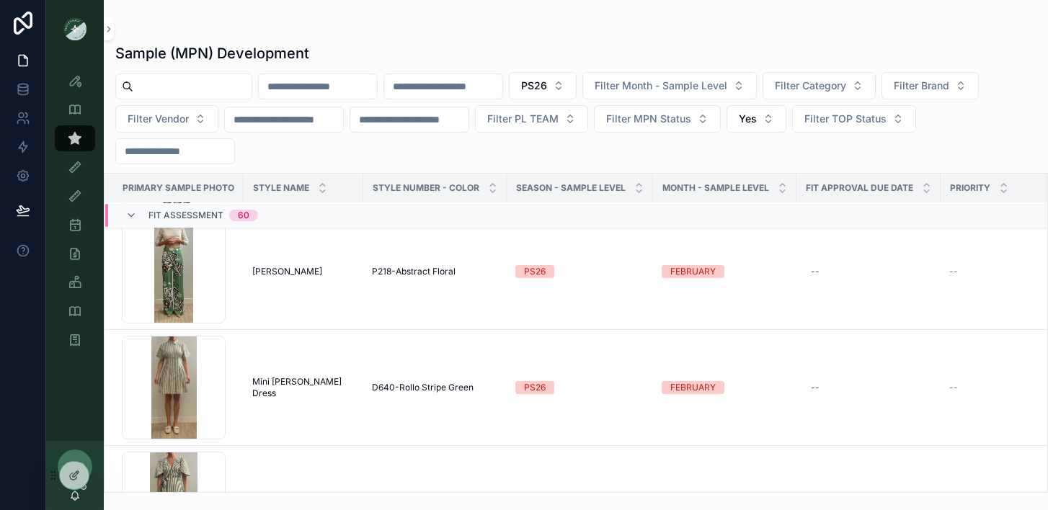
scroll to position [4394, 0]
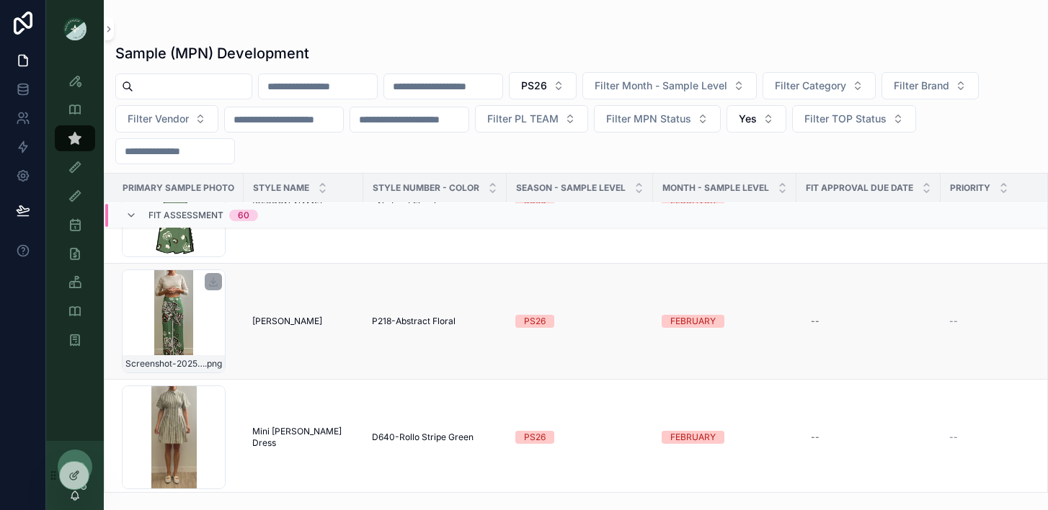
click at [166, 342] on div "Screenshot-2025-09-16-at-4.43.33-PM .png" at bounding box center [174, 322] width 104 height 104
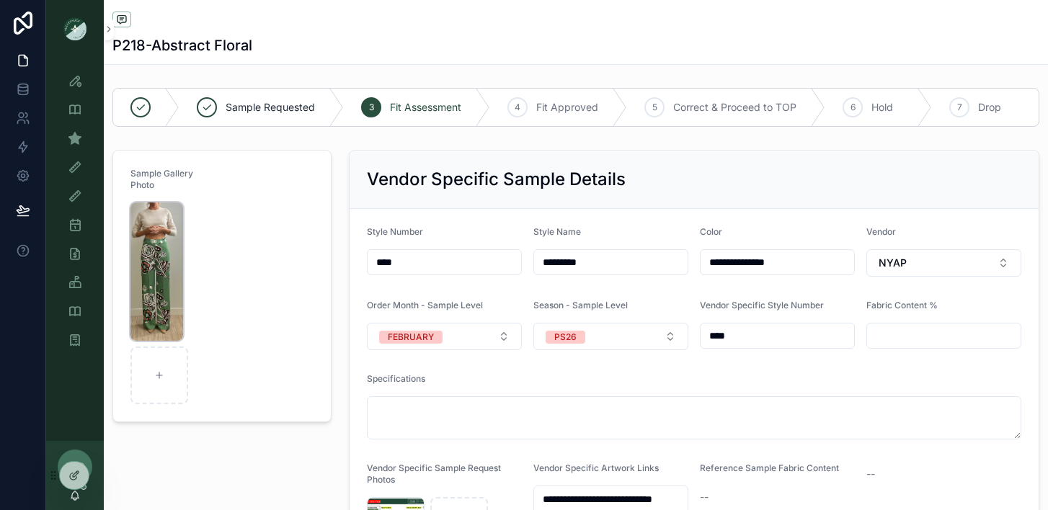
click at [164, 313] on img "scrollable content" at bounding box center [156, 272] width 53 height 138
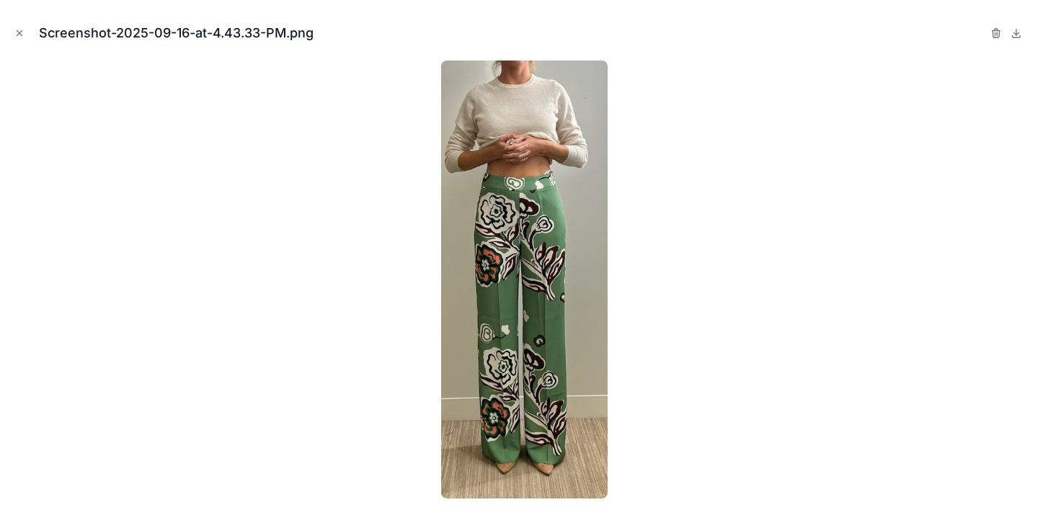
click at [344, 254] on div at bounding box center [524, 280] width 1025 height 438
click at [23, 35] on icon "Close modal" at bounding box center [19, 33] width 10 height 10
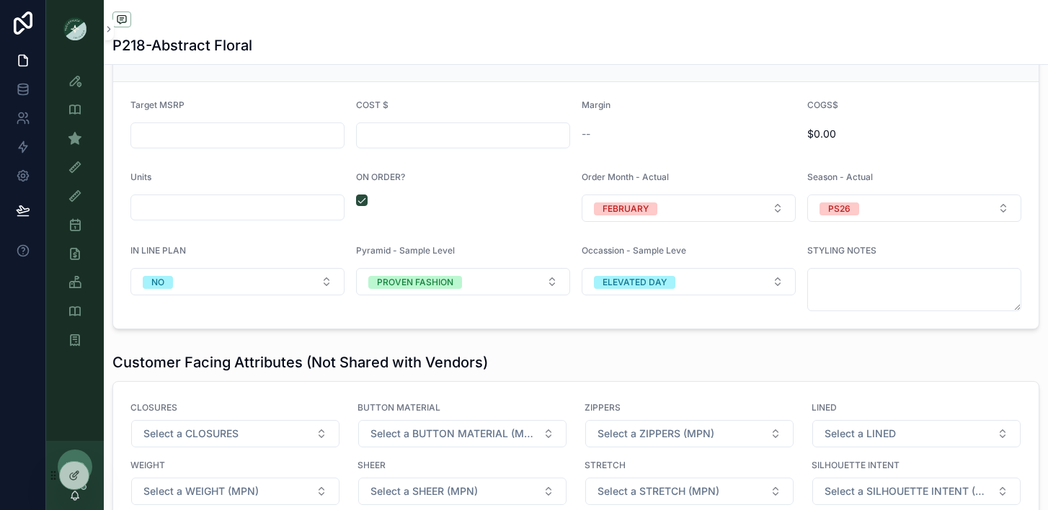
scroll to position [1777, 0]
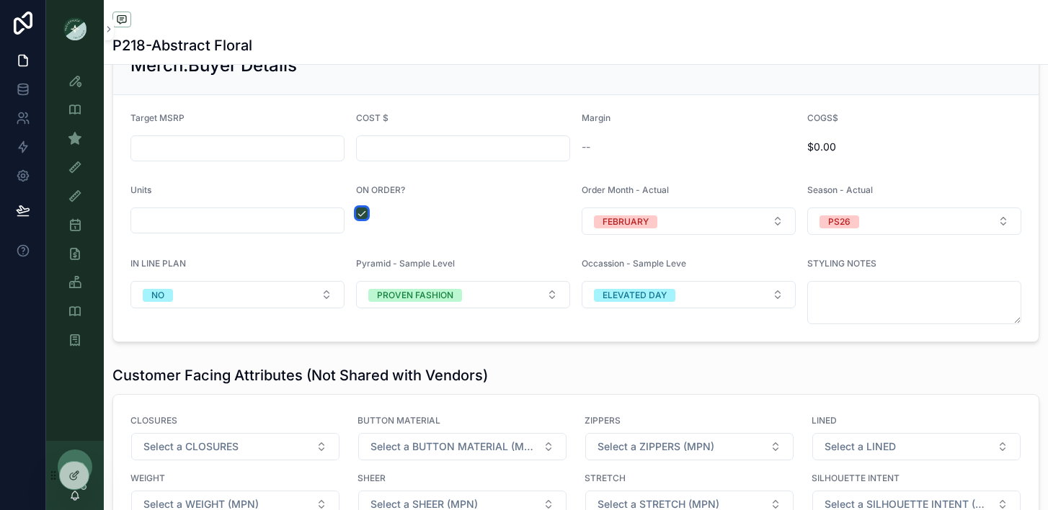
click at [362, 213] on button "scrollable content" at bounding box center [362, 214] width 12 height 12
click at [82, 133] on div "Sample (MPN) View" at bounding box center [74, 138] width 23 height 23
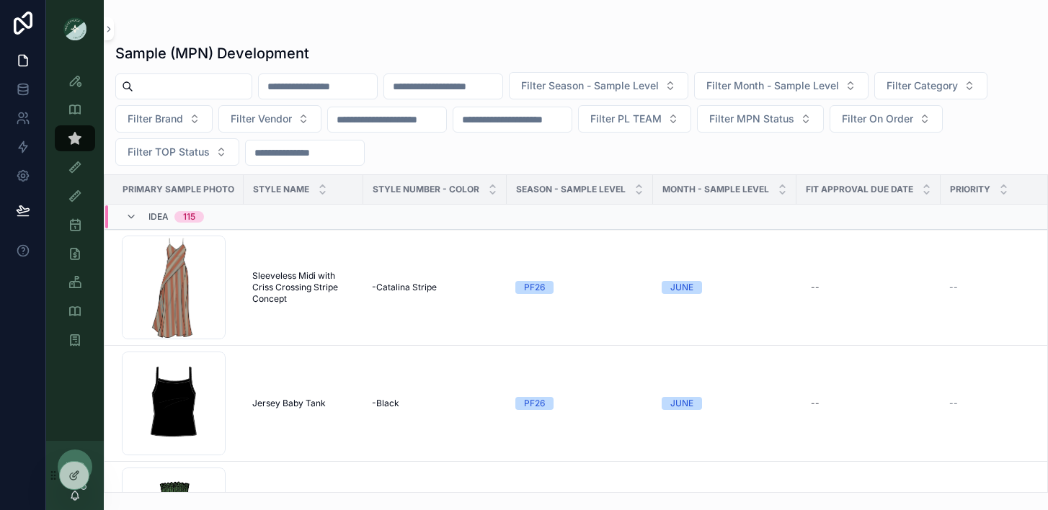
click at [176, 79] on input "scrollable content" at bounding box center [192, 86] width 118 height 20
type input "*********"
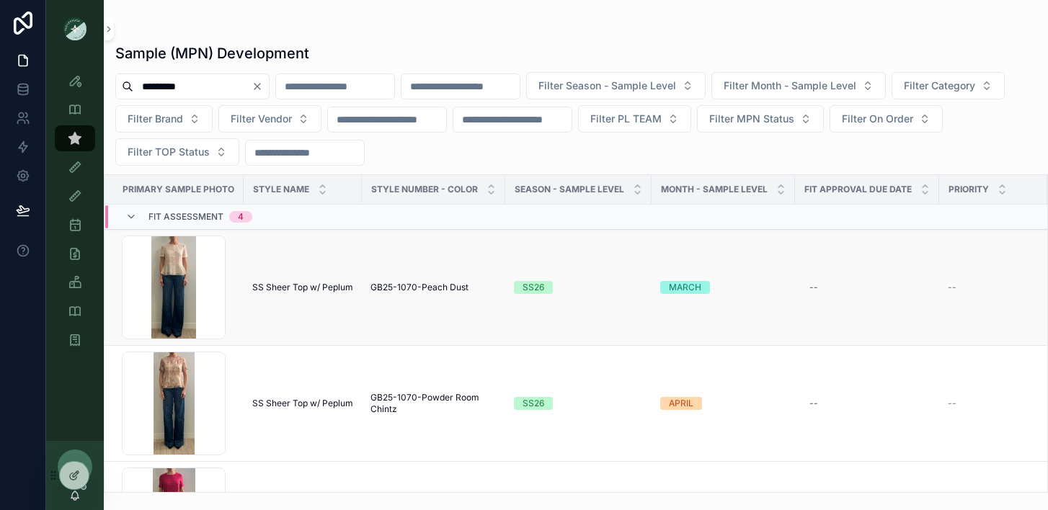
click at [293, 288] on span "SS Sheer Top w/ Peplum" at bounding box center [302, 288] width 101 height 12
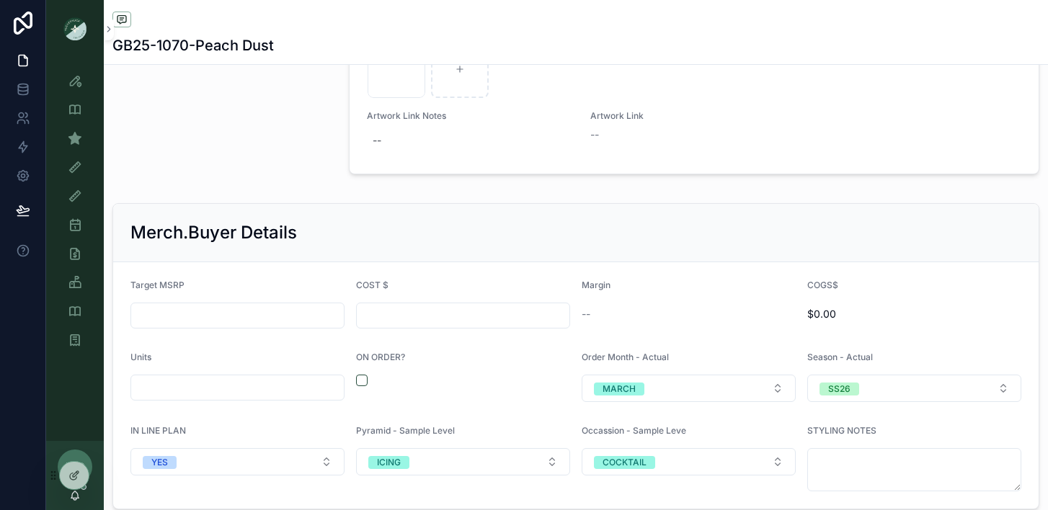
scroll to position [1510, 0]
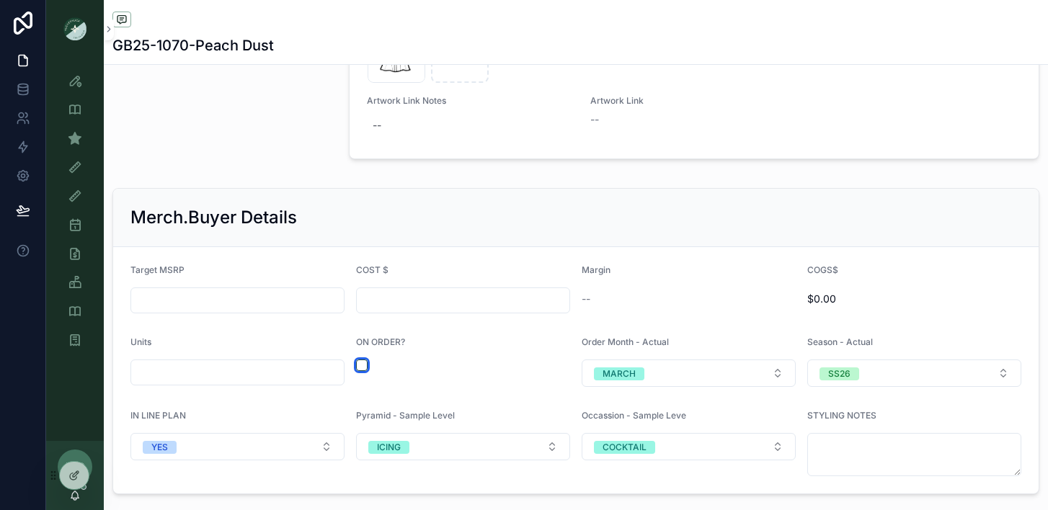
click at [364, 363] on button "scrollable content" at bounding box center [362, 366] width 12 height 12
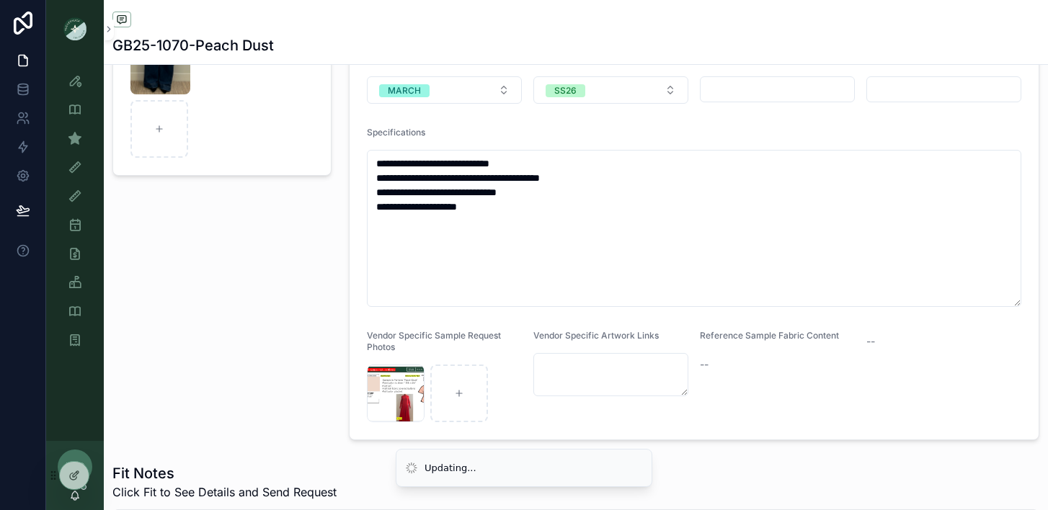
scroll to position [0, 0]
